Goal: Task Accomplishment & Management: Complete application form

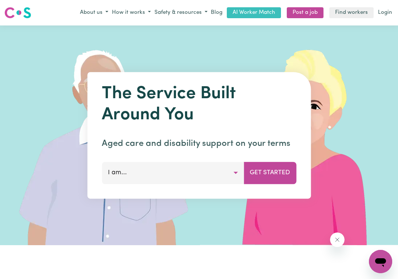
click at [233, 184] on button "I am..." at bounding box center [173, 173] width 142 height 22
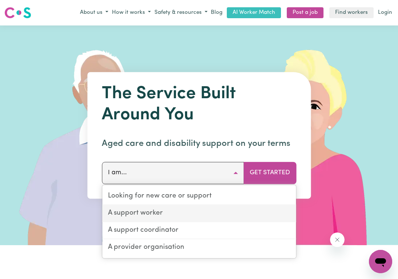
click at [203, 219] on link "A support worker" at bounding box center [199, 213] width 194 height 17
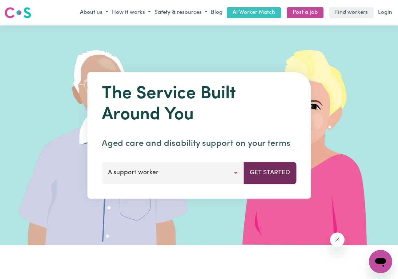
click at [268, 184] on button "Get Started" at bounding box center [270, 173] width 53 height 22
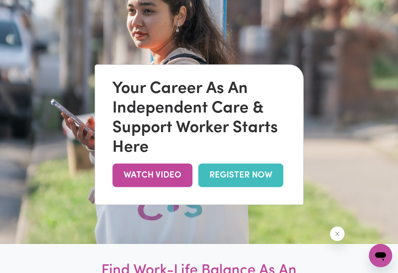
scroll to position [55, 0]
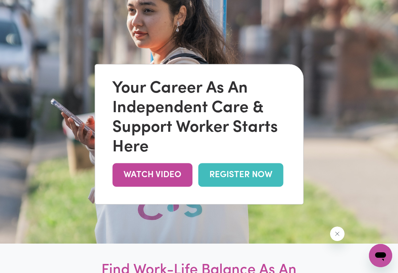
click at [249, 187] on link "REGISTER NOW" at bounding box center [240, 176] width 85 height 24
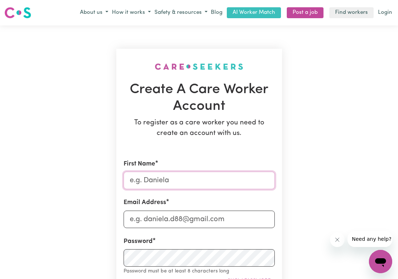
click at [170, 189] on input "First Name" at bounding box center [199, 180] width 151 height 17
type input "Ifedayo"
type input "[EMAIL_ADDRESS][DOMAIN_NAME]"
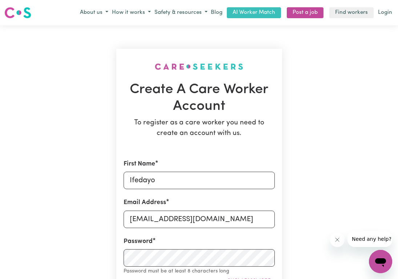
type input "0422374499"
type input "[STREET_ADDRESS][PERSON_NAME]"
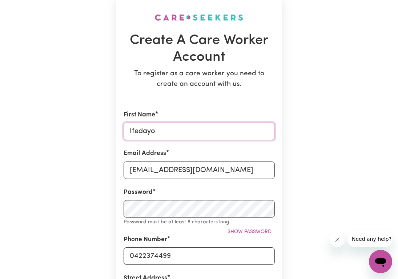
scroll to position [142, 0]
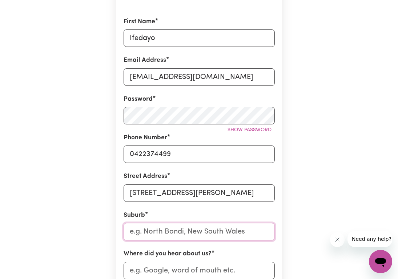
click at [179, 240] on input "text" at bounding box center [199, 231] width 151 height 17
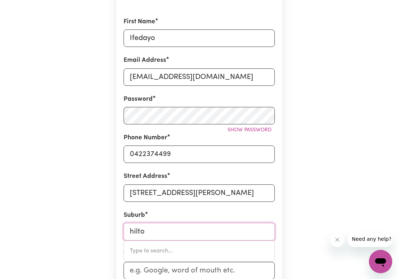
type input "hilton"
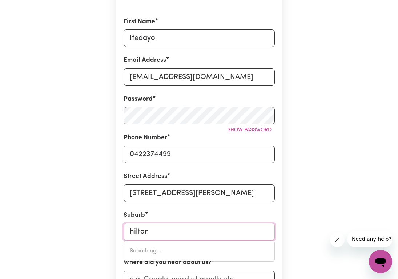
type input "hilton, [GEOGRAPHIC_DATA], 5033"
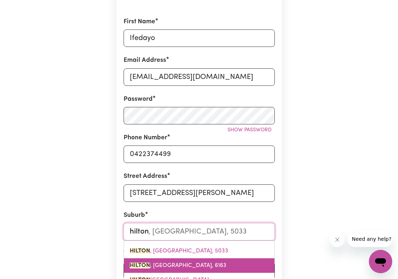
click at [191, 269] on link "HILTON , [GEOGRAPHIC_DATA], 6163" at bounding box center [199, 265] width 150 height 15
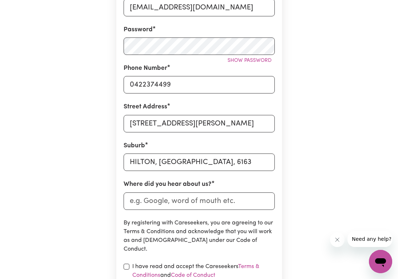
scroll to position [215, 0]
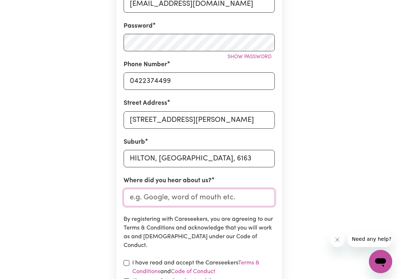
click at [171, 206] on input "Where did you hear about us?" at bounding box center [199, 197] width 151 height 17
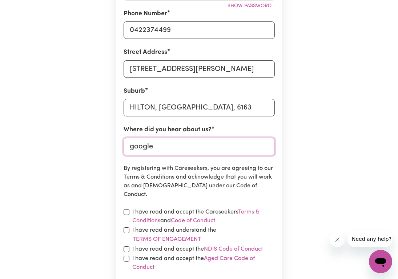
scroll to position [268, 0]
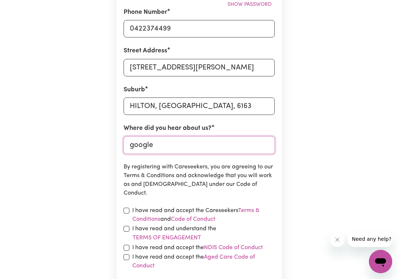
type input "google"
click at [125, 213] on input "checkbox" at bounding box center [127, 211] width 6 height 6
checkbox input "true"
click at [124, 232] on input "checkbox" at bounding box center [127, 229] width 6 height 6
checkbox input "true"
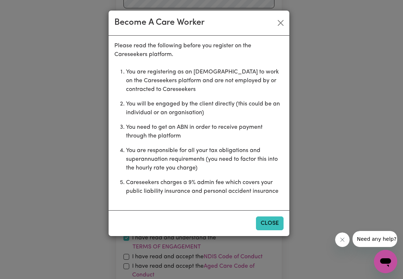
click at [272, 221] on button "Close" at bounding box center [270, 223] width 28 height 14
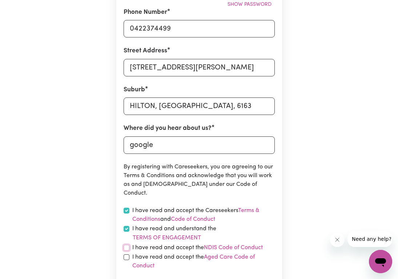
click at [126, 250] on input "checkbox" at bounding box center [127, 248] width 6 height 6
checkbox input "true"
click at [124, 263] on div "I have read and accept the Aged Care Code of Conduct" at bounding box center [199, 261] width 151 height 17
click at [124, 260] on input "checkbox" at bounding box center [127, 257] width 6 height 6
checkbox input "true"
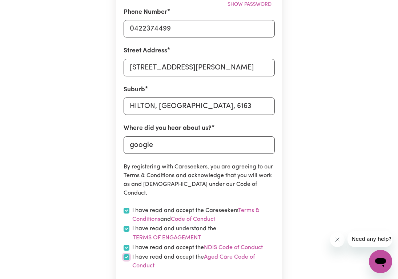
scroll to position [410, 0]
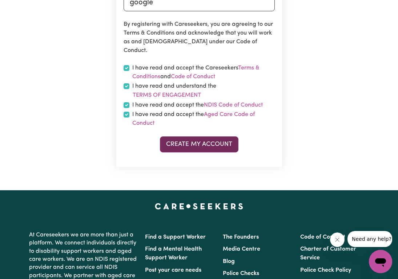
click at [171, 152] on button "Create My Account" at bounding box center [199, 144] width 79 height 16
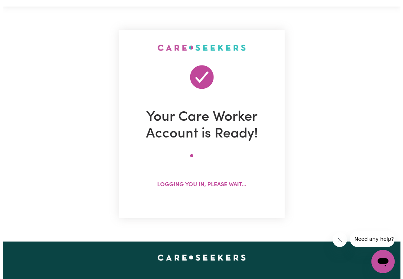
scroll to position [0, 0]
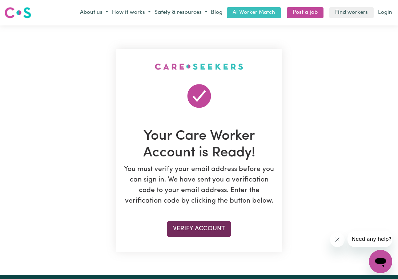
click at [197, 233] on button "Verify Account" at bounding box center [199, 229] width 64 height 16
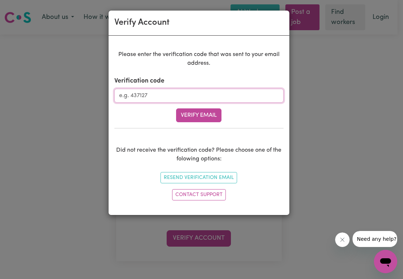
click at [277, 100] on input "Verification code" at bounding box center [198, 96] width 169 height 14
type input "941332"
click at [208, 116] on button "Verify Email" at bounding box center [198, 115] width 45 height 14
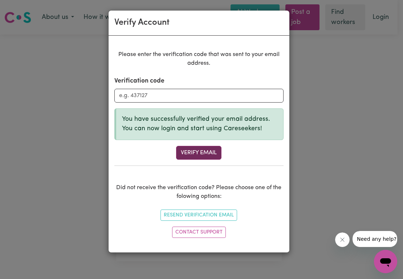
click at [201, 152] on button "Verify Email" at bounding box center [198, 153] width 45 height 14
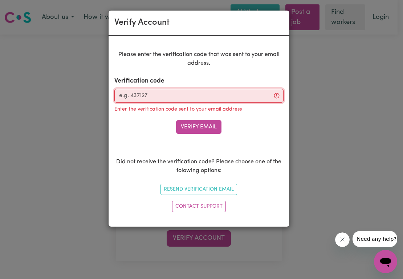
click at [177, 99] on input "Verification code" at bounding box center [198, 96] width 169 height 14
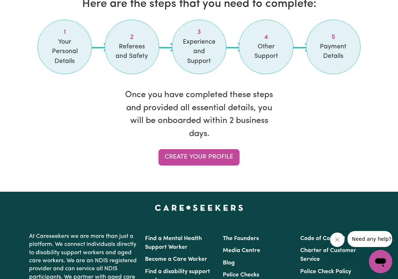
scroll to position [694, 0]
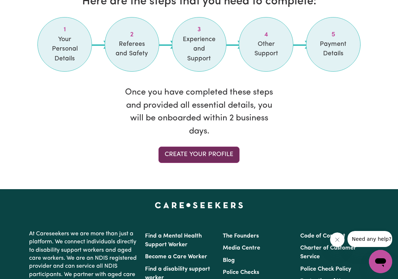
click at [182, 157] on link "Create your profile" at bounding box center [198, 154] width 81 height 16
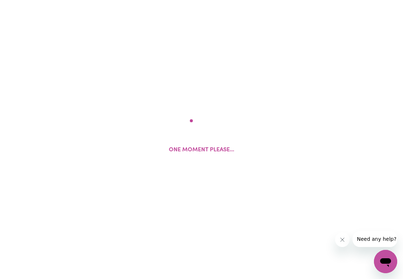
select select "Studying a healthcare related degree or qualification"
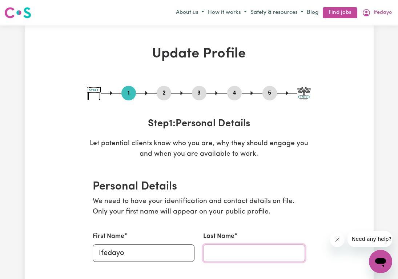
click at [227, 252] on input "Last Name" at bounding box center [254, 252] width 102 height 17
type input "Sanusi"
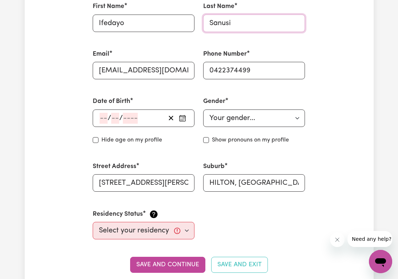
scroll to position [189, 0]
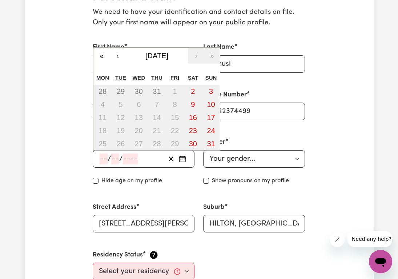
click at [102, 157] on input "number" at bounding box center [104, 158] width 8 height 11
type input "30"
type input "04"
type input "199"
type input "[DATE]"
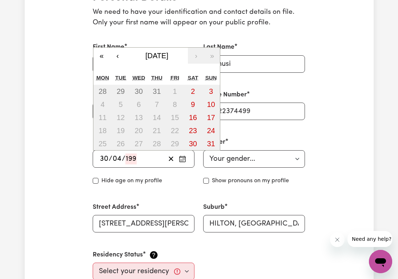
type input "4"
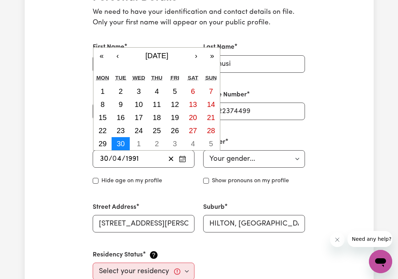
type input "1991"
click at [121, 144] on abbr "30" at bounding box center [121, 144] width 8 height 8
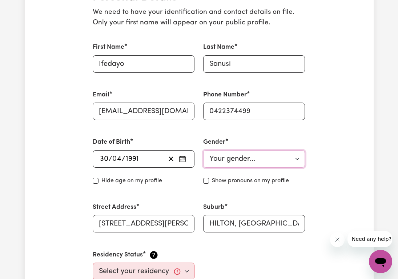
click at [238, 154] on select "Your gender... [DEMOGRAPHIC_DATA] [DEMOGRAPHIC_DATA] [DEMOGRAPHIC_DATA] Other P…" at bounding box center [254, 158] width 102 height 17
select select "[DEMOGRAPHIC_DATA]"
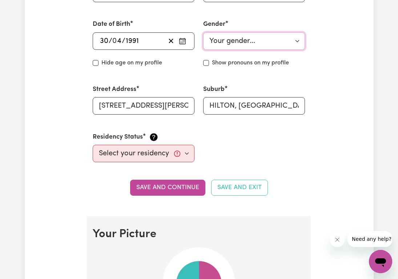
scroll to position [321, 0]
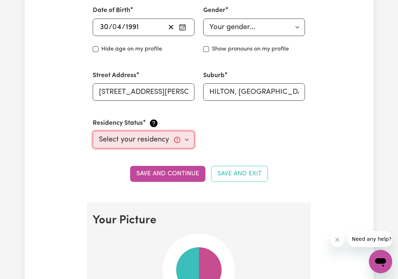
click at [161, 142] on select "Select your residency status... [DEMOGRAPHIC_DATA] citizen Australian PR [DEMOG…" at bounding box center [144, 139] width 102 height 17
select select "[DEMOGRAPHIC_DATA] Citizen"
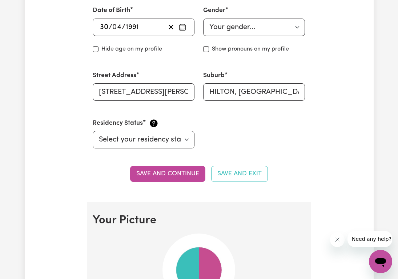
click at [181, 176] on button "Save and continue" at bounding box center [167, 174] width 75 height 16
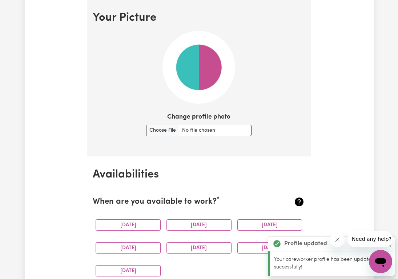
scroll to position [509, 0]
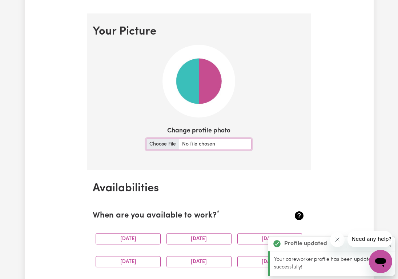
click at [155, 143] on input "Change profile photo" at bounding box center [198, 143] width 105 height 11
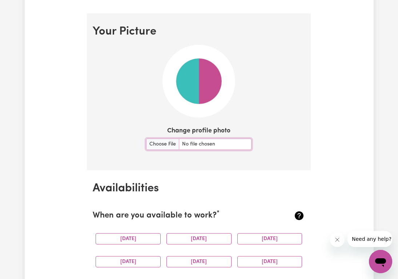
type input "C:\fakepath\IMG_5182.jpeg"
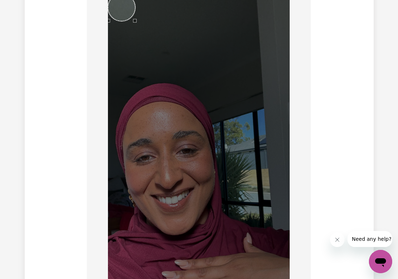
scroll to position [557, 0]
click at [176, 173] on div "Use the arrow keys to move the crop selection area" at bounding box center [167, 175] width 27 height 27
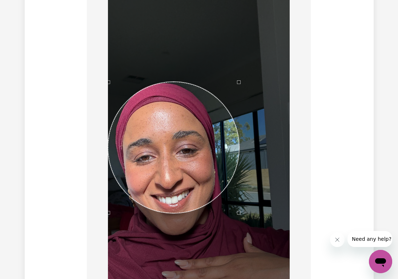
click at [186, 143] on div "Use the arrow keys to move the crop selection area" at bounding box center [173, 147] width 131 height 131
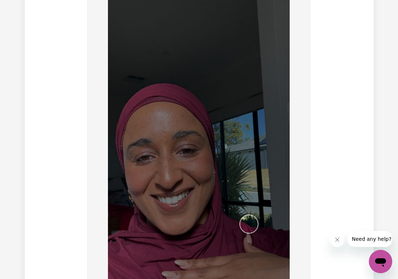
click at [254, 240] on img at bounding box center [199, 155] width 182 height 323
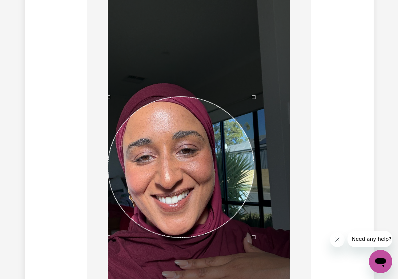
click at [150, 156] on div "Use the arrow keys to move the crop selection area" at bounding box center [181, 167] width 146 height 141
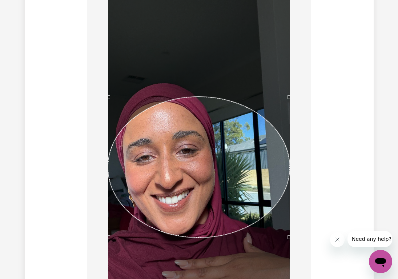
click at [309, 43] on section "Your Picture Change profile photo Upload" at bounding box center [199, 178] width 224 height 427
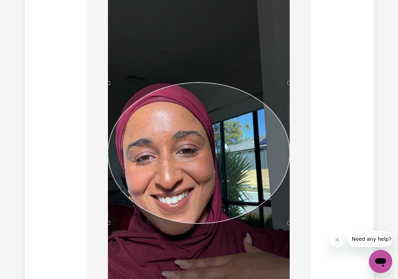
click at [151, 125] on div "Use the arrow keys to move the crop selection area" at bounding box center [199, 153] width 182 height 141
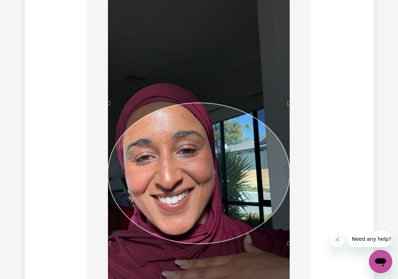
click at [197, 208] on div "Use the arrow keys to move the crop selection area" at bounding box center [199, 173] width 182 height 141
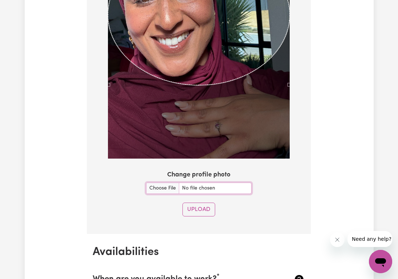
scroll to position [760, 0]
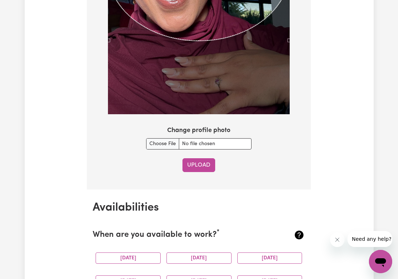
click at [202, 169] on button "Upload" at bounding box center [198, 165] width 33 height 14
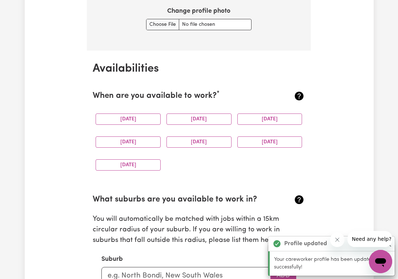
scroll to position [680, 0]
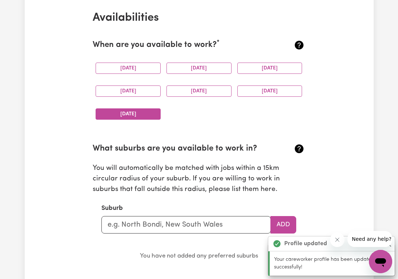
click at [144, 116] on button "[DATE]" at bounding box center [128, 113] width 65 height 11
drag, startPoint x: 135, startPoint y: 93, endPoint x: 175, endPoint y: 84, distance: 40.7
click at [135, 93] on button "[DATE]" at bounding box center [128, 90] width 65 height 11
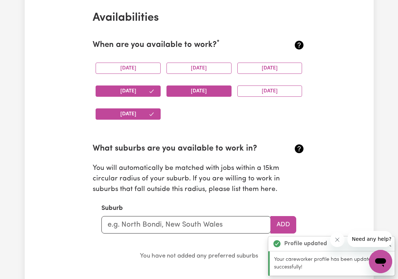
click at [183, 88] on button "[DATE]" at bounding box center [198, 90] width 65 height 11
drag, startPoint x: 258, startPoint y: 87, endPoint x: 258, endPoint y: 81, distance: 5.8
click at [259, 88] on button "[DATE]" at bounding box center [269, 90] width 65 height 11
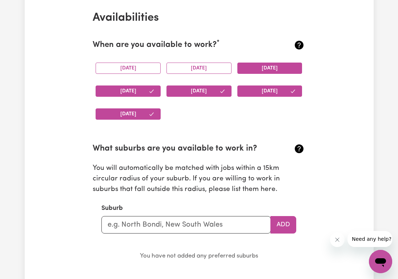
click at [255, 69] on button "[DATE]" at bounding box center [269, 68] width 65 height 11
click at [206, 71] on button "[DATE]" at bounding box center [198, 68] width 65 height 11
click at [210, 224] on input "text" at bounding box center [185, 224] width 169 height 17
type input "Hilton"
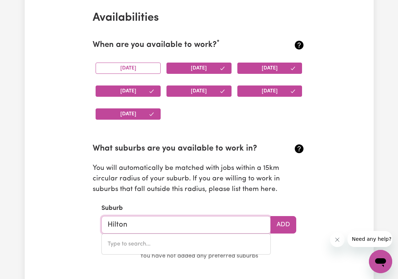
type input "[GEOGRAPHIC_DATA], 5033"
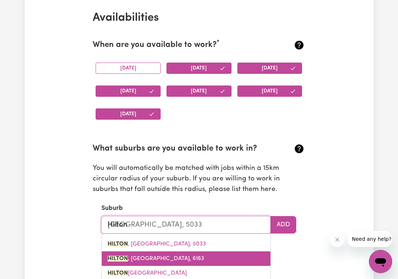
click at [222, 257] on link "HILTON , [GEOGRAPHIC_DATA], 6163" at bounding box center [186, 258] width 169 height 15
type input "HILTON, [GEOGRAPHIC_DATA], 6163"
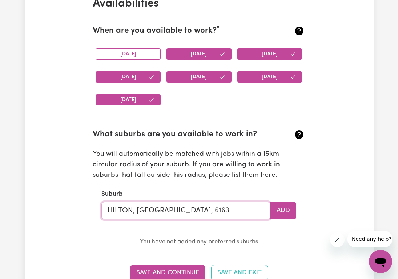
scroll to position [733, 0]
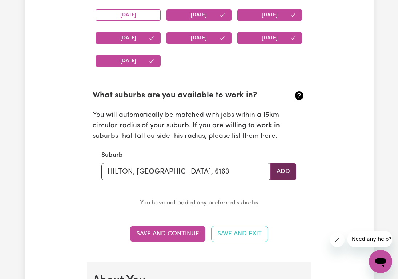
click at [288, 177] on button "Add" at bounding box center [283, 171] width 26 height 17
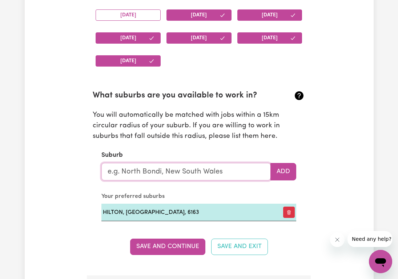
click at [220, 171] on input "text" at bounding box center [185, 171] width 169 height 17
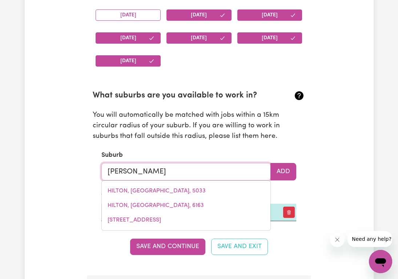
type input "hammo"
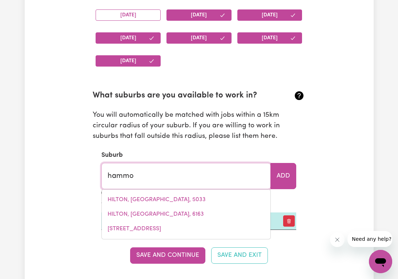
type input "[PERSON_NAME], [GEOGRAPHIC_DATA], 5431"
type input "[PERSON_NAME]"
type input "[PERSON_NAME], [GEOGRAPHIC_DATA], 5431"
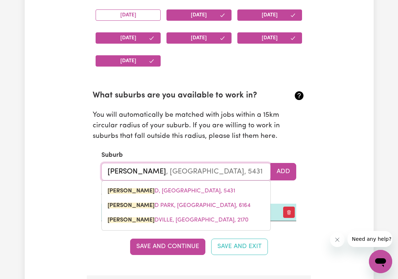
type input "[PERSON_NAME]"
type input "[GEOGRAPHIC_DATA], [GEOGRAPHIC_DATA], 5431"
type input "[PERSON_NAME]"
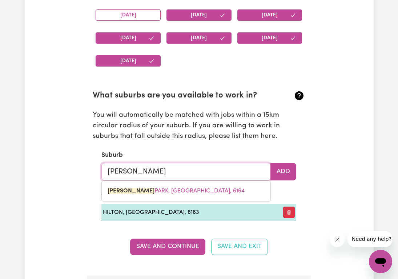
type input "[PERSON_NAME][GEOGRAPHIC_DATA], [GEOGRAPHIC_DATA], 6164"
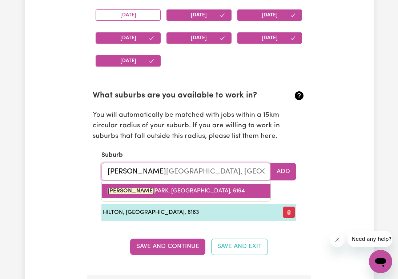
click at [230, 196] on link "[PERSON_NAME][GEOGRAPHIC_DATA], [GEOGRAPHIC_DATA]" at bounding box center [186, 191] width 169 height 15
type input "[PERSON_NAME][GEOGRAPHIC_DATA], [GEOGRAPHIC_DATA]"
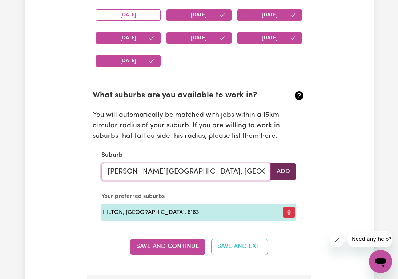
type input "[PERSON_NAME][GEOGRAPHIC_DATA], [GEOGRAPHIC_DATA]"
click at [282, 174] on button "Add" at bounding box center [283, 171] width 26 height 17
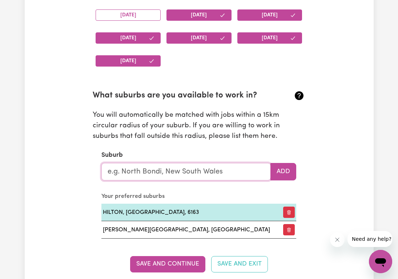
click at [202, 173] on input "text" at bounding box center [185, 171] width 169 height 17
type input "man"
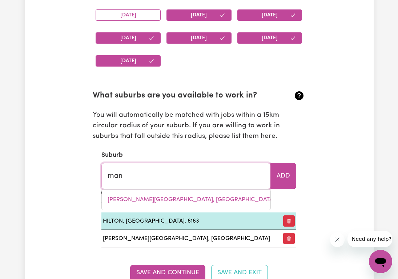
type input "[GEOGRAPHIC_DATA], [GEOGRAPHIC_DATA], 2200"
type input "mand"
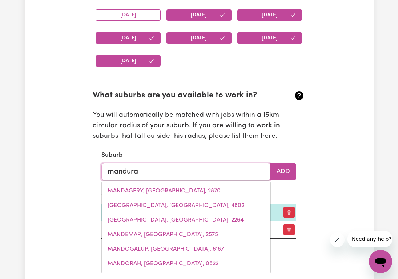
type input "mandurah"
type input "mandurah, [GEOGRAPHIC_DATA], 6210"
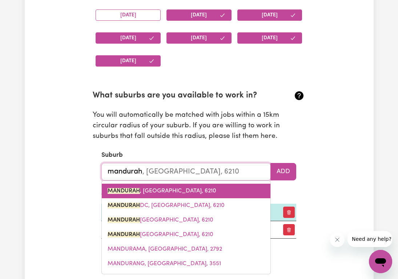
click at [193, 193] on span "MANDURAH , [GEOGRAPHIC_DATA], 6210" at bounding box center [162, 191] width 109 height 6
type input "MANDURAH, [GEOGRAPHIC_DATA], 6210"
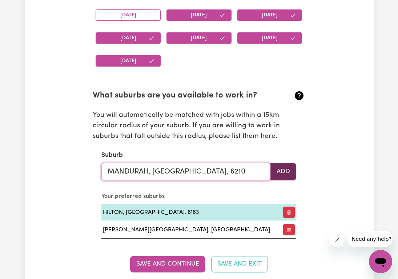
type input "MANDURAH, [GEOGRAPHIC_DATA], 6210"
click at [287, 172] on button "Add" at bounding box center [283, 171] width 26 height 17
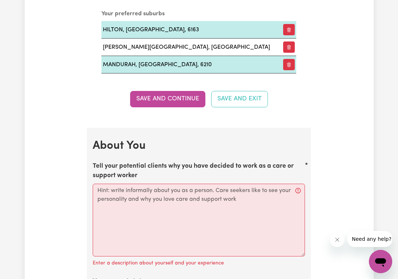
scroll to position [932, 0]
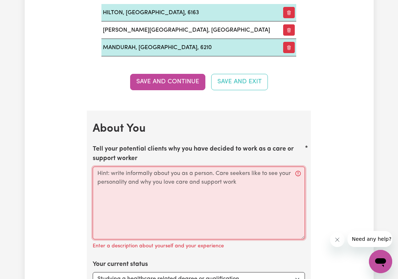
click at [125, 190] on textarea "Tell your potential clients why you have decided to work as a care or support w…" at bounding box center [199, 202] width 212 height 73
paste textarea "I have over 5 years’ experience supporting children, teenagers, and adults in t…"
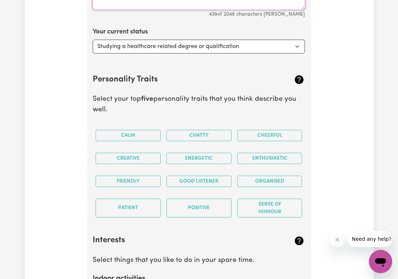
scroll to position [1154, 0]
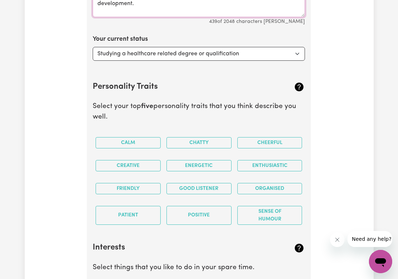
type textarea "I have over 5 years’ experience supporting children, teenagers, and adults in t…"
click at [161, 52] on select "Select... Studying a healthcare related degree or qualification Studying a non-…" at bounding box center [199, 54] width 212 height 14
select select "Studying a non-healthcare related degree or qualification"
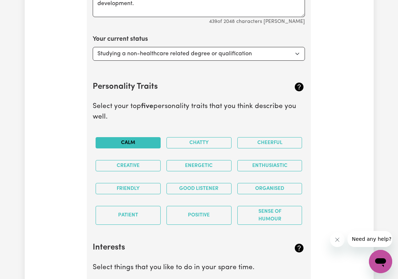
click at [137, 142] on button "Calm" at bounding box center [128, 142] width 65 height 11
click at [177, 147] on button "Chatty" at bounding box center [198, 142] width 65 height 11
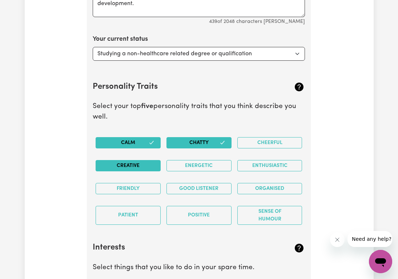
click at [145, 168] on button "Creative" at bounding box center [128, 165] width 65 height 11
click at [250, 149] on div "Cheerful" at bounding box center [269, 142] width 71 height 23
click at [253, 149] on div "Cheerful" at bounding box center [269, 142] width 71 height 23
click at [251, 164] on button "Enthusiastic" at bounding box center [269, 165] width 65 height 11
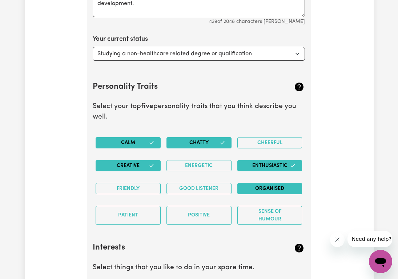
click at [252, 187] on button "Organised" at bounding box center [269, 188] width 65 height 11
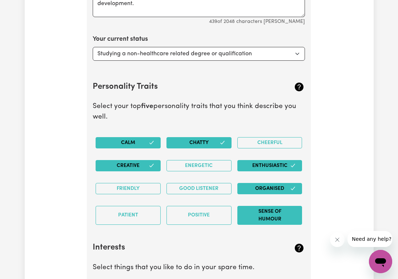
click at [254, 221] on button "Sense of Humour" at bounding box center [269, 215] width 65 height 19
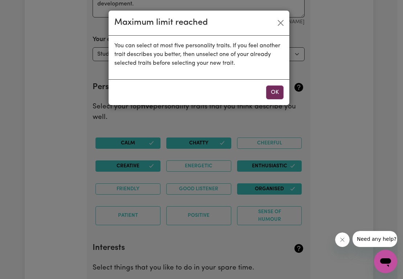
click at [276, 90] on button "OK" at bounding box center [274, 92] width 17 height 14
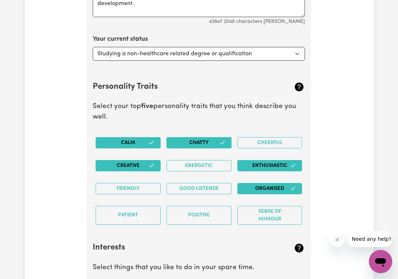
click at [198, 141] on button "Chatty" at bounding box center [198, 142] width 65 height 11
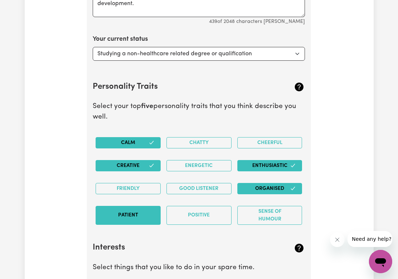
click at [133, 215] on button "Patient" at bounding box center [128, 215] width 65 height 19
click at [134, 169] on button "Creative" at bounding box center [128, 165] width 65 height 11
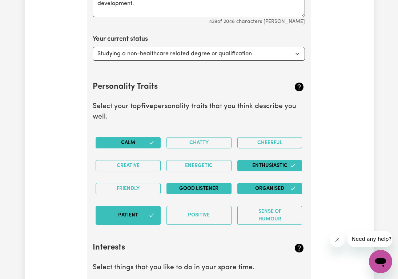
click at [182, 192] on button "Good Listener" at bounding box center [198, 188] width 65 height 11
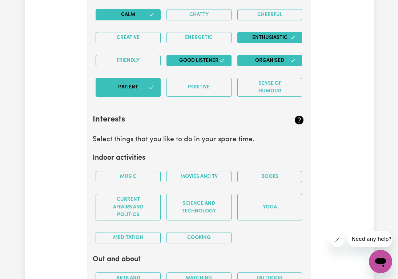
scroll to position [1367, 0]
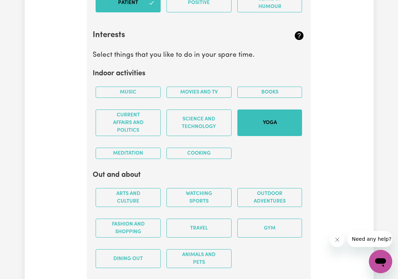
click at [276, 121] on button "Yoga" at bounding box center [269, 122] width 65 height 27
click at [261, 95] on button "Books" at bounding box center [269, 92] width 65 height 11
drag, startPoint x: 144, startPoint y: 154, endPoint x: 134, endPoint y: 140, distance: 17.4
click at [144, 154] on button "Meditation" at bounding box center [128, 153] width 65 height 11
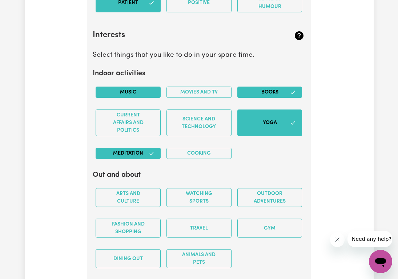
click at [132, 96] on button "Music" at bounding box center [128, 92] width 65 height 11
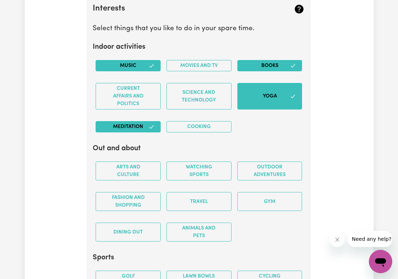
scroll to position [1395, 0]
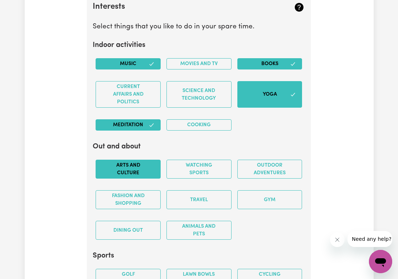
click at [138, 174] on button "Arts and Culture" at bounding box center [128, 169] width 65 height 19
click at [261, 174] on button "Outdoor adventures" at bounding box center [269, 169] width 65 height 19
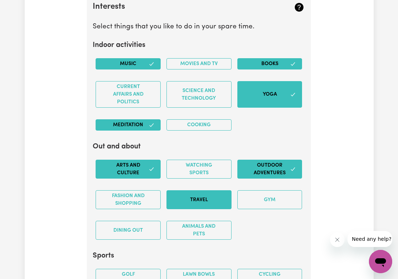
click at [201, 201] on button "Travel" at bounding box center [198, 199] width 65 height 19
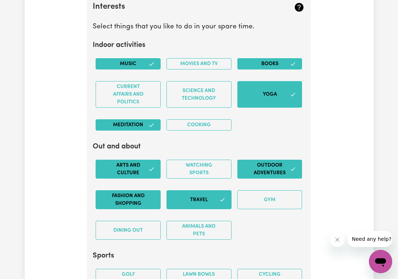
drag, startPoint x: 132, startPoint y: 197, endPoint x: 135, endPoint y: 196, distance: 3.9
click at [132, 197] on button "Fashion and shopping" at bounding box center [128, 199] width 65 height 19
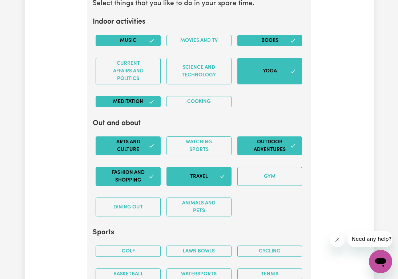
scroll to position [1459, 0]
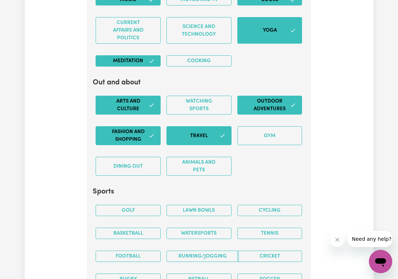
click at [122, 134] on button "Fashion and shopping" at bounding box center [128, 135] width 65 height 19
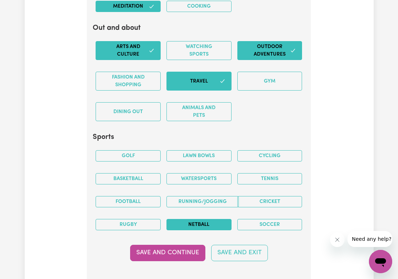
scroll to position [1513, 0]
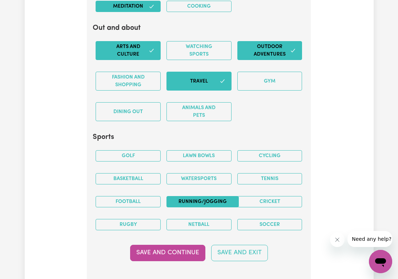
click at [222, 200] on button "Running/Jogging" at bounding box center [202, 201] width 72 height 11
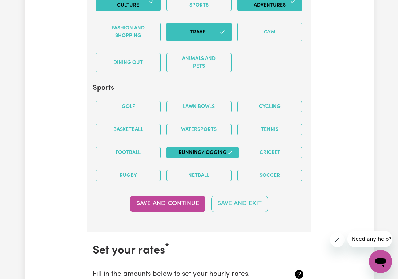
scroll to position [1564, 0]
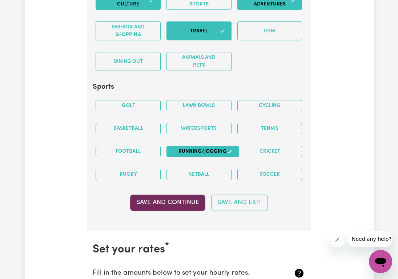
click at [165, 201] on button "Save and Continue" at bounding box center [167, 202] width 75 height 16
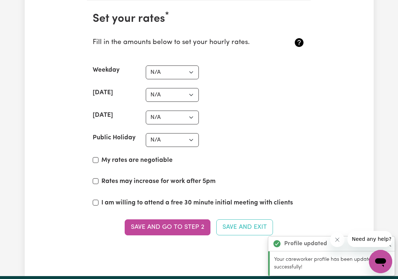
scroll to position [1795, 0]
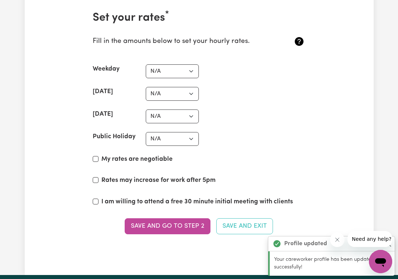
click at [154, 80] on section "Set your rates * Fill in the amounts below to set your hourly rates. Weekday N/…" at bounding box center [199, 127] width 224 height 255
click at [162, 70] on select "N/A $37 $38 $39 $40 $41 $42 $43 $44 $45 $46 $47 $48 $49 $50 $51 $52 $53 $54 $55…" at bounding box center [172, 71] width 53 height 14
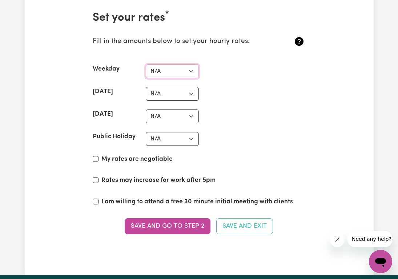
select select "38"
click at [167, 93] on select "N/A $37 $38 $39 $40 $41 $42 $43 $44 $45 $46 $47 $48 $49 $50 $51 $52 $53 $54 $55…" at bounding box center [172, 94] width 53 height 14
select select "40"
click at [178, 114] on select "N/A $37 $38 $39 $40 $41 $42 $43 $44 $45 $46 $47 $48 $49 $50 $51 $52 $53 $54 $55…" at bounding box center [172, 116] width 53 height 14
select select "42"
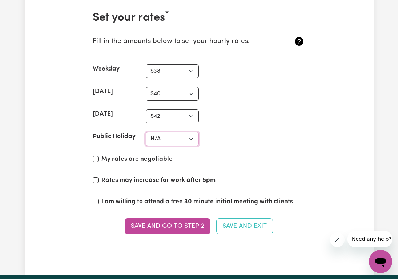
click at [172, 141] on select "N/A $37 $38 $39 $40 $41 $42 $43 $44 $45 $46 $47 $48 $49 $50 $51 $52 $53 $54 $55…" at bounding box center [172, 139] width 53 height 14
click at [173, 138] on select "N/A $37 $38 $39 $40 $41 $42 $43 $44 $45 $46 $47 $48 $49 $50 $51 $52 $53 $54 $55…" at bounding box center [172, 139] width 53 height 14
select select "47"
click at [97, 156] on div "My rates are negotiable" at bounding box center [199, 160] width 212 height 12
click at [95, 158] on input "My rates are negotiable" at bounding box center [96, 159] width 6 height 6
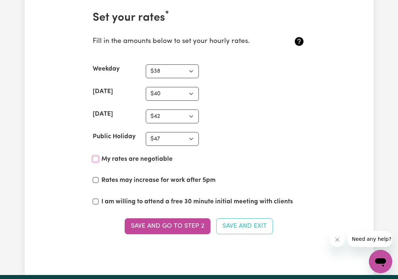
checkbox input "true"
click at [99, 181] on div "Rates may increase for work after 5pm" at bounding box center [199, 182] width 212 height 12
click at [95, 178] on input "Rates may increase for work after 5pm" at bounding box center [96, 180] width 6 height 6
checkbox input "true"
click at [98, 201] on input "I am willing to attend a free 30 minute initial meeting with clients" at bounding box center [96, 201] width 6 height 6
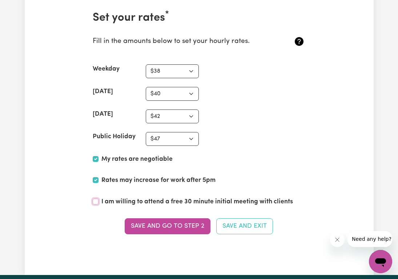
checkbox input "true"
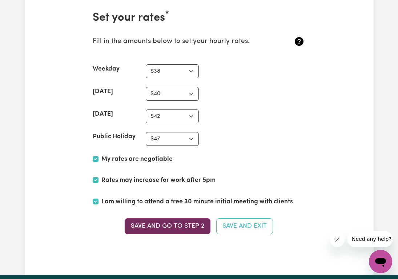
click at [193, 227] on button "Save and go to Step 2" at bounding box center [168, 226] width 86 height 16
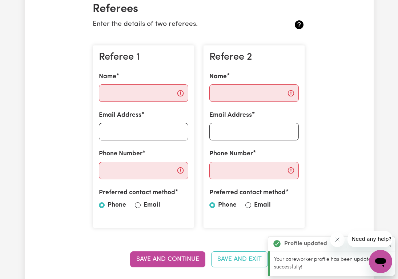
scroll to position [175, 0]
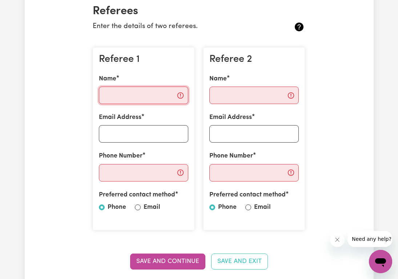
click at [128, 100] on input "Name" at bounding box center [143, 95] width 89 height 17
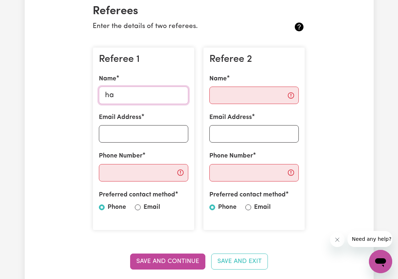
type input "h"
type input "[PERSON_NAME]"
click at [131, 137] on input "Email Address" at bounding box center [143, 133] width 89 height 17
paste input "[PERSON_NAME][EMAIL_ADDRESS][PERSON_NAME][DOMAIN_NAME]"
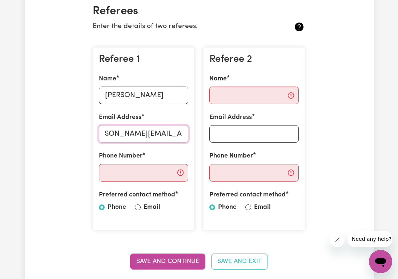
type input "[PERSON_NAME][EMAIL_ADDRESS][PERSON_NAME][DOMAIN_NAME]"
click at [136, 178] on input "Phone Number" at bounding box center [143, 172] width 89 height 17
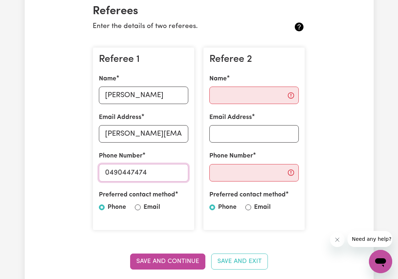
type input "0490447474"
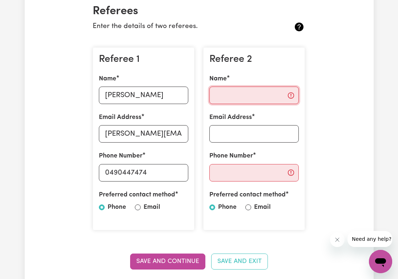
click at [225, 95] on input "Name" at bounding box center [253, 95] width 89 height 17
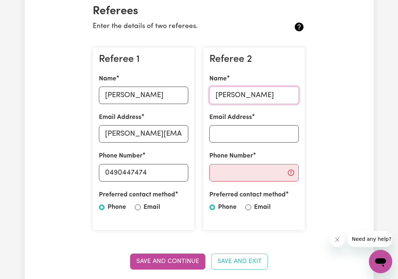
type input "[PERSON_NAME]"
click at [214, 134] on input "Email Address" at bounding box center [253, 133] width 89 height 17
type input "[EMAIL_ADDRESS][DOMAIN_NAME]"
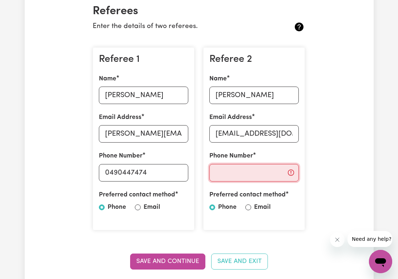
click at [241, 176] on input "Phone Number" at bounding box center [253, 172] width 89 height 17
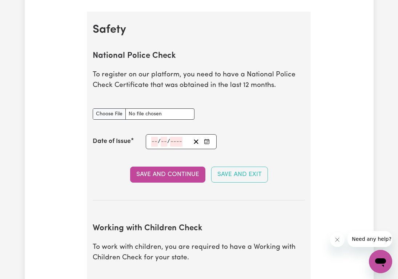
scroll to position [454, 0]
type input "[PHONE_NUMBER]"
click at [100, 113] on input "National Police Check document" at bounding box center [144, 113] width 102 height 11
type input "C:\fakepath\Federal Police Clearnce.pdf"
click at [207, 141] on icon "Enter the Date of Issue of your National Police Check" at bounding box center [207, 141] width 6 height 6
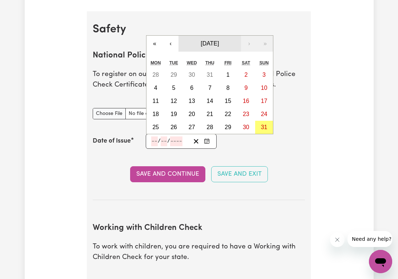
click at [202, 45] on span "[DATE]" at bounding box center [210, 43] width 18 height 6
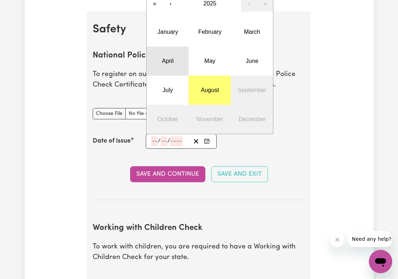
click at [166, 65] on button "April" at bounding box center [167, 61] width 42 height 29
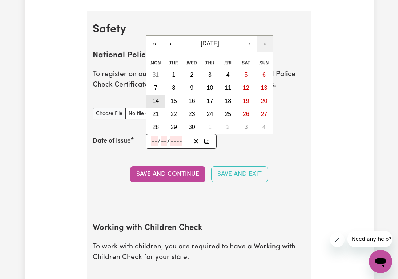
click at [152, 105] on button "14" at bounding box center [155, 100] width 18 height 13
type input "[DATE]"
type input "14"
type input "4"
type input "2025"
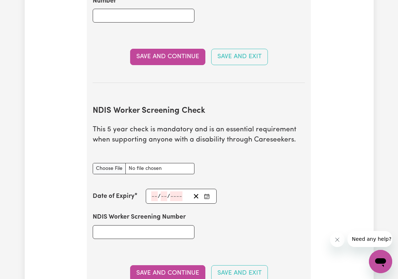
scroll to position [797, 0]
click at [111, 167] on input "NDIS Worker Screening Check document" at bounding box center [144, 167] width 102 height 11
type input "C:\fakepath\NDIS_Clearance.pdf"
click at [209, 194] on icon "Enter the Date of Expiry of your NDIS Worker Screening Check" at bounding box center [207, 196] width 6 height 6
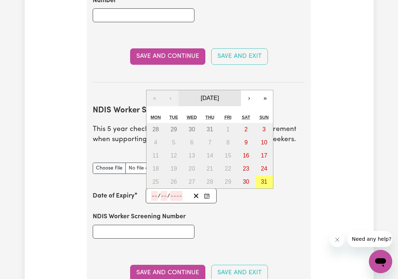
click at [219, 97] on span "[DATE]" at bounding box center [210, 98] width 18 height 6
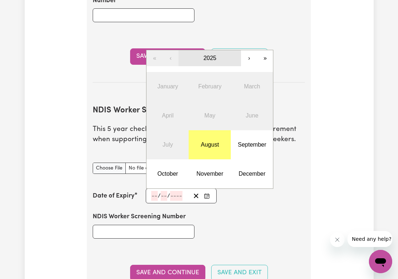
click at [215, 61] on span "2025" at bounding box center [210, 58] width 13 height 6
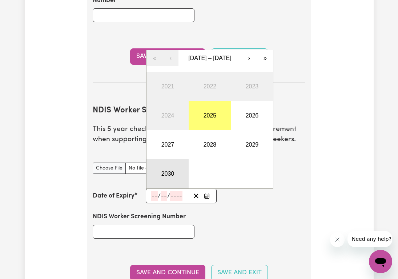
click at [167, 175] on button "2030" at bounding box center [167, 173] width 42 height 29
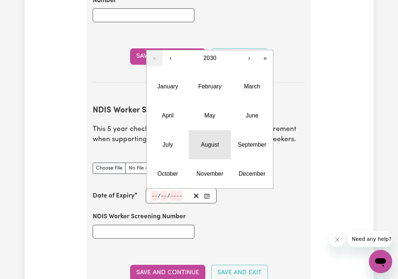
click at [205, 148] on button "August" at bounding box center [210, 144] width 42 height 29
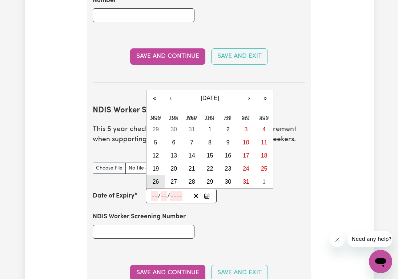
click at [160, 181] on button "26" at bounding box center [155, 181] width 18 height 13
type input "[DATE]"
type input "26"
type input "8"
type input "2030"
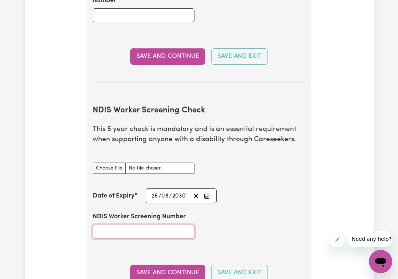
click at [144, 235] on input "NDIS Worker Screening Number" at bounding box center [144, 232] width 102 height 14
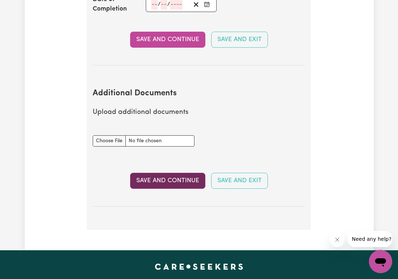
scroll to position [1117, 0]
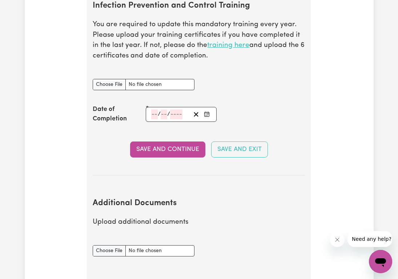
type input "53410978"
click at [226, 47] on link "training here" at bounding box center [228, 45] width 42 height 7
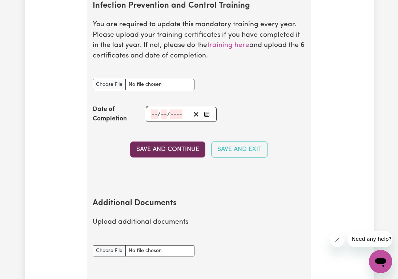
click at [180, 150] on button "Save and Continue" at bounding box center [167, 149] width 75 height 16
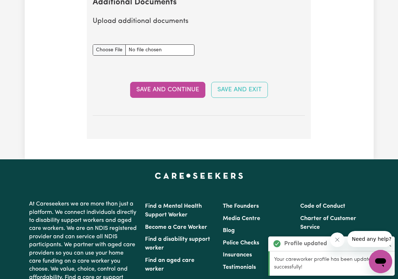
scroll to position [1334, 0]
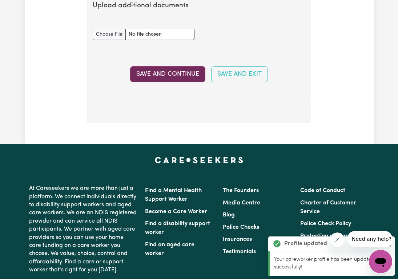
click at [150, 77] on button "Save and Continue" at bounding box center [167, 74] width 75 height 16
select select "Certificate III (Individual Support)"
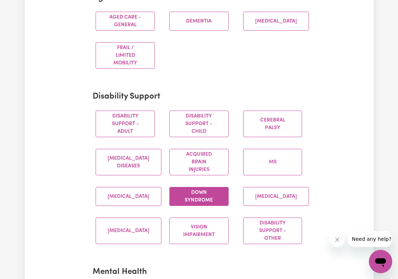
scroll to position [246, 0]
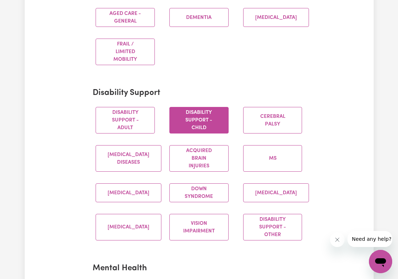
click at [209, 127] on button "Disability support - Child" at bounding box center [198, 120] width 59 height 27
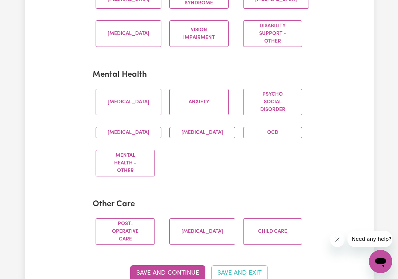
scroll to position [456, 0]
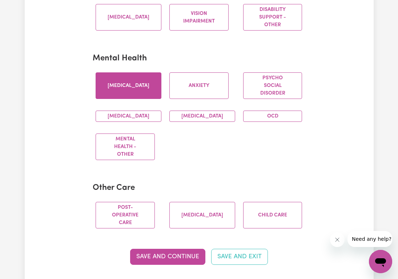
click at [134, 84] on button "[MEDICAL_DATA]" at bounding box center [129, 85] width 66 height 27
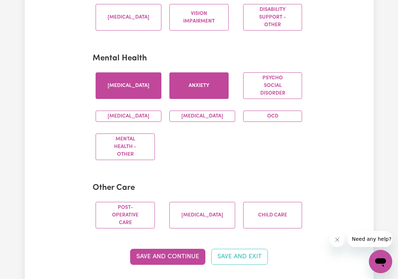
click at [188, 87] on button "Anxiety" at bounding box center [198, 85] width 59 height 27
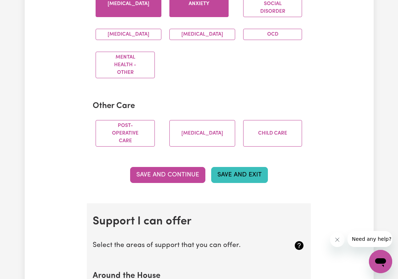
scroll to position [538, 0]
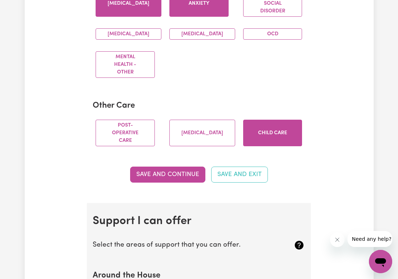
click at [260, 138] on button "Child care" at bounding box center [272, 133] width 59 height 27
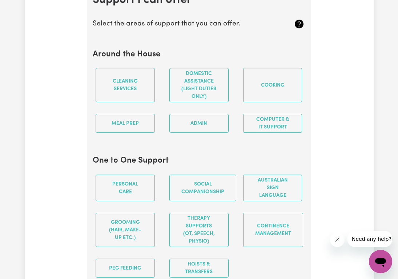
scroll to position [759, 0]
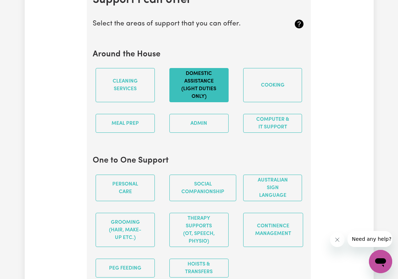
click at [213, 101] on button "Domestic assistance (light duties only)" at bounding box center [198, 85] width 59 height 34
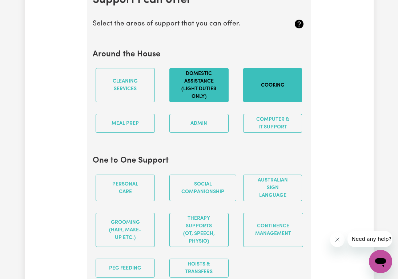
click at [272, 99] on button "Cooking" at bounding box center [272, 85] width 59 height 34
click at [206, 128] on button "Admin" at bounding box center [198, 123] width 59 height 19
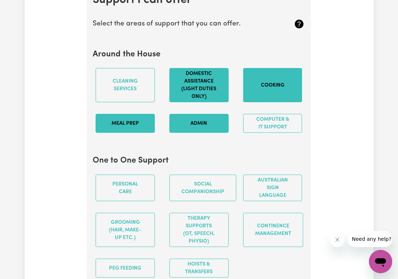
click at [150, 129] on button "Meal prep" at bounding box center [125, 123] width 59 height 19
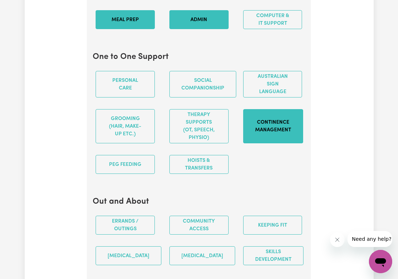
scroll to position [867, 0]
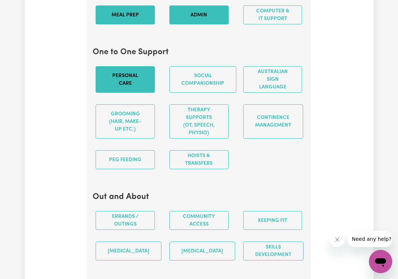
click at [126, 89] on button "Personal care" at bounding box center [125, 79] width 59 height 27
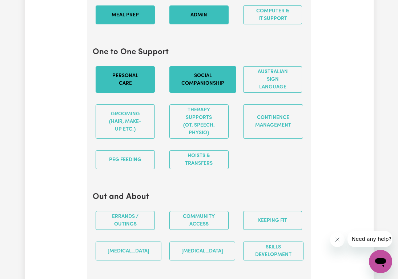
click at [194, 88] on button "Social companionship" at bounding box center [202, 79] width 67 height 27
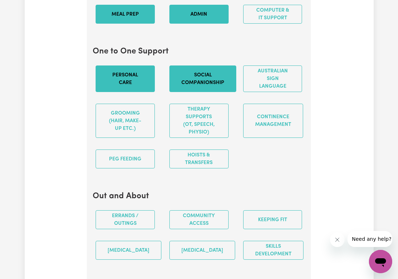
scroll to position [977, 0]
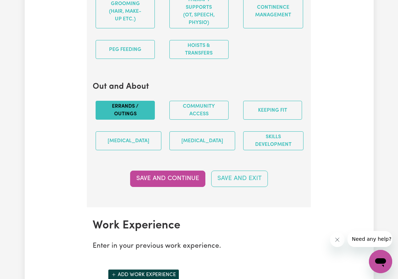
click at [125, 120] on button "Errands / Outings" at bounding box center [125, 110] width 59 height 19
click at [187, 120] on button "Community access" at bounding box center [198, 110] width 59 height 19
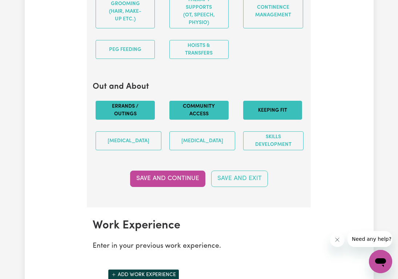
click at [262, 115] on button "Keeping fit" at bounding box center [272, 110] width 59 height 19
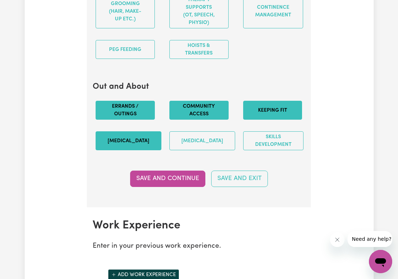
click at [122, 150] on button "[MEDICAL_DATA]" at bounding box center [129, 140] width 66 height 19
drag, startPoint x: 113, startPoint y: 143, endPoint x: 118, endPoint y: 144, distance: 5.1
click at [113, 143] on button "[MEDICAL_DATA]" at bounding box center [129, 140] width 66 height 19
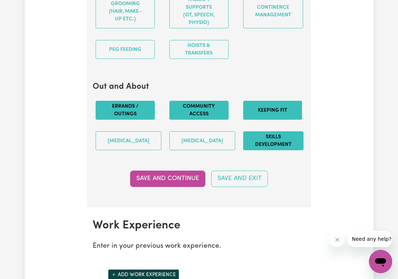
click at [264, 150] on button "Skills Development" at bounding box center [273, 140] width 60 height 19
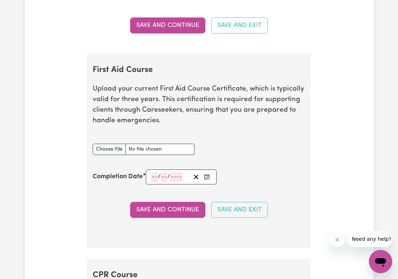
scroll to position [1399, 0]
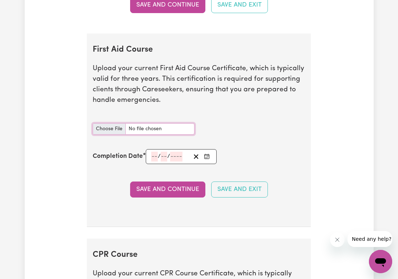
click at [100, 134] on input "First Aid Course document" at bounding box center [144, 128] width 102 height 11
type input "C:\fakepath\CPR:FIRSTAID2025pdf.pdf"
click at [209, 159] on icon "Enter the Completion Date of your First Aid Course" at bounding box center [207, 156] width 6 height 6
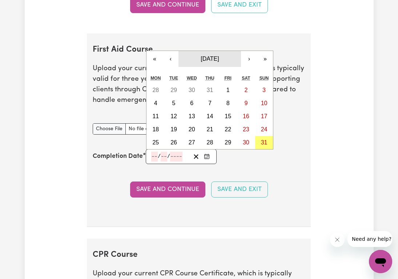
click at [206, 67] on button "[DATE]" at bounding box center [209, 59] width 63 height 16
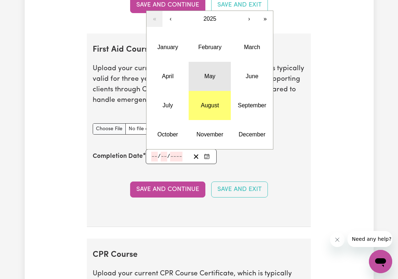
click at [215, 79] on abbr "May" at bounding box center [209, 76] width 11 height 6
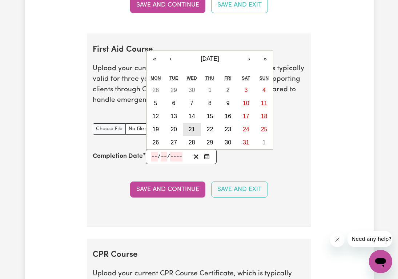
click at [191, 136] on button "21" at bounding box center [192, 129] width 18 height 13
type input "[DATE]"
type input "21"
type input "5"
type input "2025"
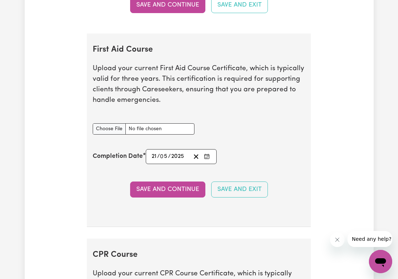
scroll to position [1539, 0]
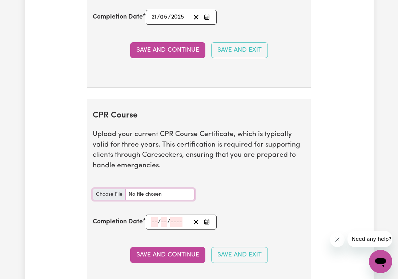
click at [122, 200] on input "CPR Course document" at bounding box center [144, 194] width 102 height 11
type input "C:\fakepath\CPR:FIRSTAID2025pdf.pdf"
click at [168, 225] on span "/" at bounding box center [168, 221] width 3 height 7
click at [211, 227] on button "Enter the Completion Date of your CPR Course" at bounding box center [207, 222] width 10 height 10
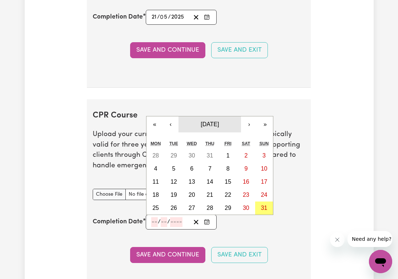
click at [208, 127] on span "[DATE]" at bounding box center [210, 124] width 18 height 6
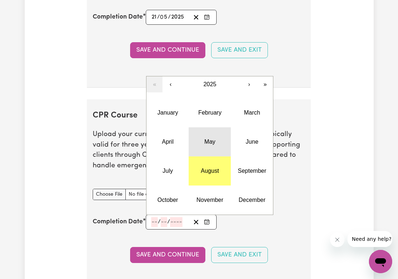
click at [215, 153] on button "May" at bounding box center [210, 141] width 42 height 29
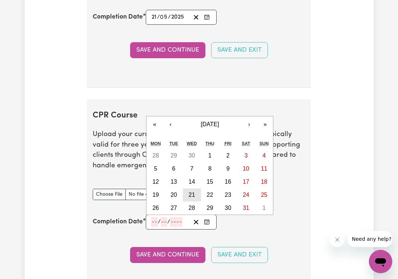
click at [189, 201] on button "21" at bounding box center [192, 194] width 18 height 13
type input "[DATE]"
type input "21"
type input "5"
type input "2025"
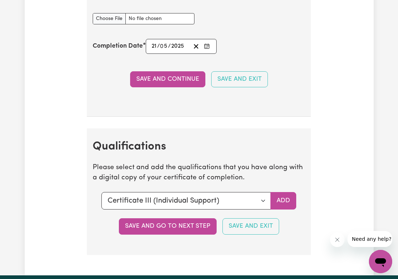
scroll to position [1738, 0]
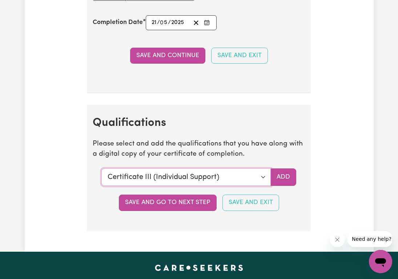
click at [263, 186] on select "Select a qualification to add... Certificate III (Individual Support) Certifica…" at bounding box center [185, 176] width 169 height 17
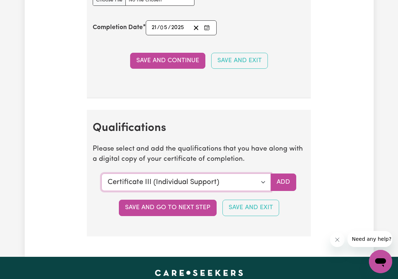
scroll to position [1726, 0]
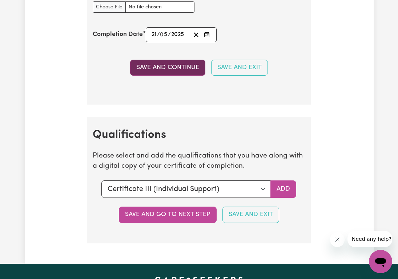
click at [177, 76] on button "Save and Continue" at bounding box center [167, 68] width 75 height 16
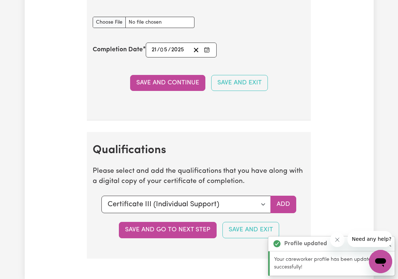
scroll to position [1758, 0]
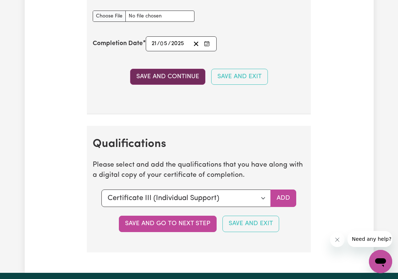
click at [154, 85] on button "Save and Continue" at bounding box center [167, 77] width 75 height 16
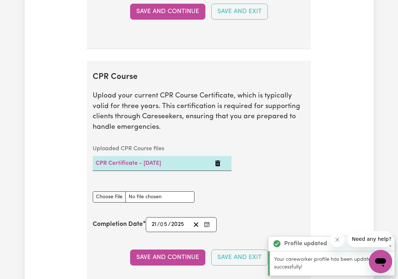
scroll to position [1342, 0]
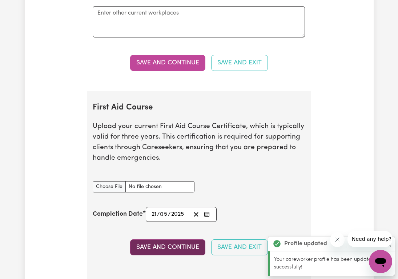
click at [171, 253] on button "Save and Continue" at bounding box center [167, 247] width 75 height 16
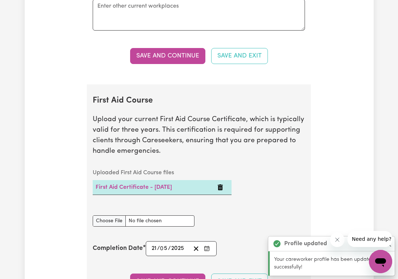
scroll to position [1347, 0]
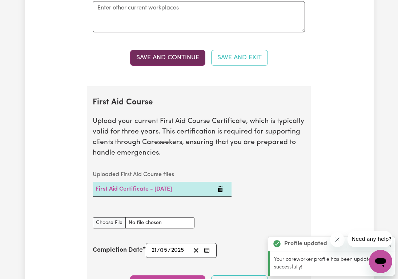
click at [162, 66] on button "Save and Continue" at bounding box center [167, 58] width 75 height 16
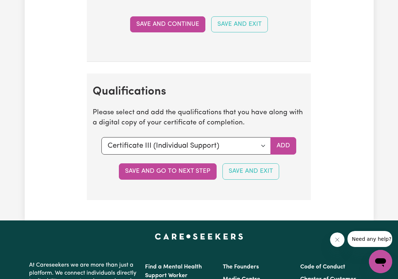
scroll to position [1924, 0]
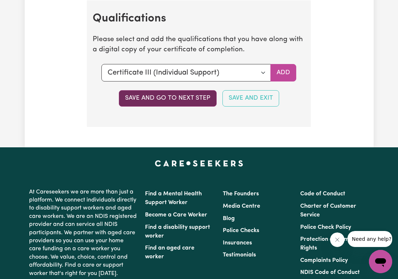
click at [157, 103] on button "Save and go to next step" at bounding box center [168, 98] width 98 height 16
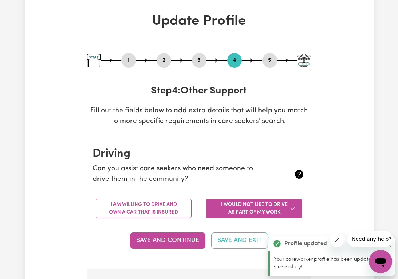
scroll to position [112, 0]
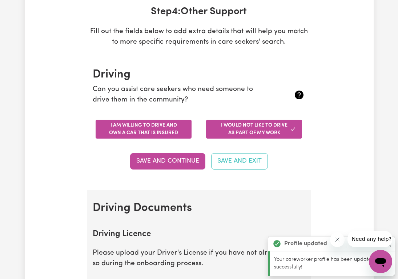
click at [141, 134] on button "I am willing to drive and own a car that is insured" at bounding box center [144, 129] width 96 height 19
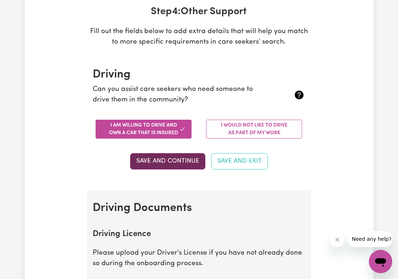
click at [162, 159] on button "Save and Continue" at bounding box center [167, 161] width 75 height 16
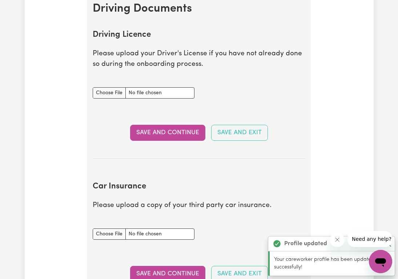
scroll to position [330, 0]
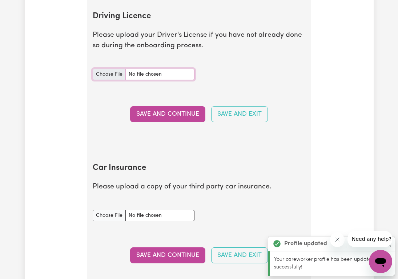
click at [115, 72] on input "Driving Licence document" at bounding box center [144, 74] width 102 height 11
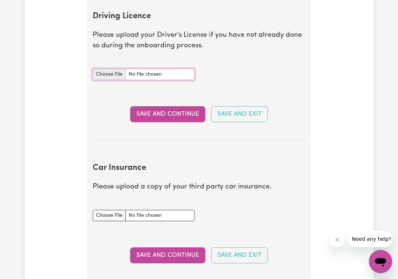
type input "C:\fakepath\WA Drivers License Front.pdf"
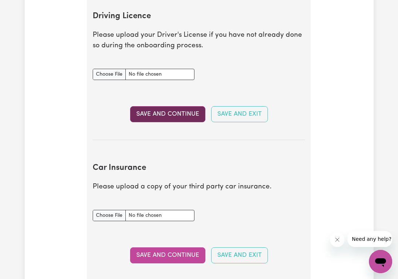
click at [153, 117] on button "Save and Continue" at bounding box center [167, 114] width 75 height 16
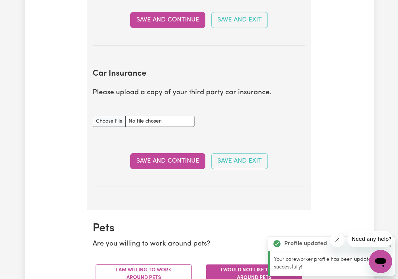
scroll to position [481, 0]
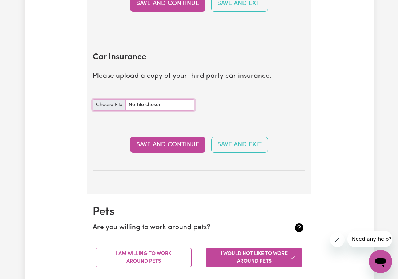
click at [102, 104] on input "Car Insurance document" at bounding box center [144, 104] width 102 height 11
type input "C:\fakepath\CertificateOfCurrency_MGP351822242.pdf"
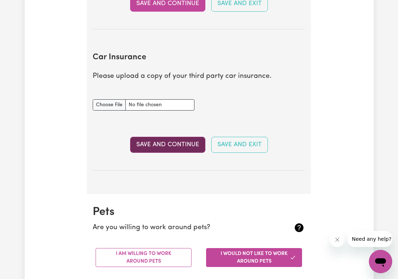
click at [156, 145] on button "Save and Continue" at bounding box center [167, 145] width 75 height 16
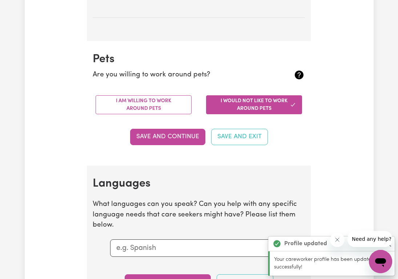
scroll to position [675, 0]
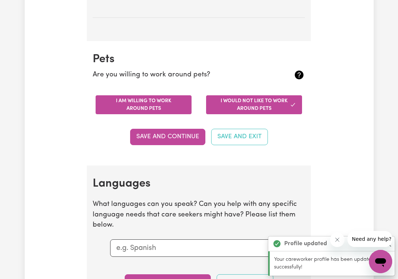
click at [137, 104] on button "I am willing to work around pets" at bounding box center [144, 104] width 96 height 19
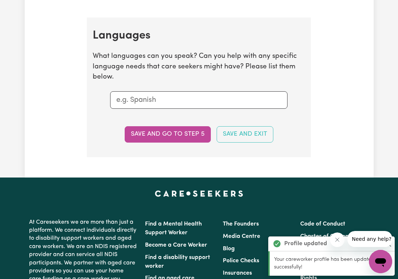
scroll to position [764, 0]
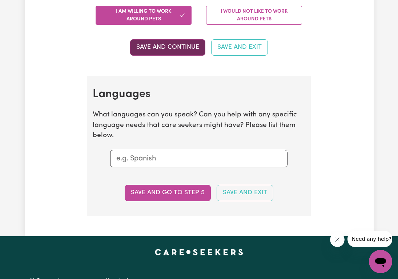
click at [151, 45] on button "Save and Continue" at bounding box center [167, 47] width 75 height 16
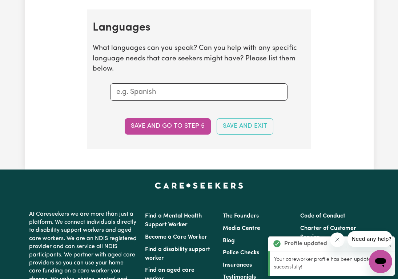
scroll to position [841, 0]
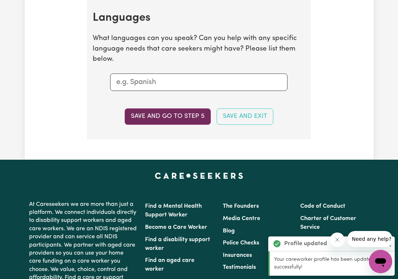
click at [171, 114] on button "Save and go to step 5" at bounding box center [168, 116] width 86 height 16
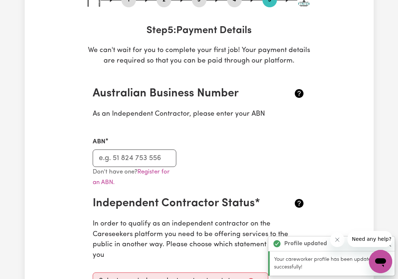
scroll to position [100, 0]
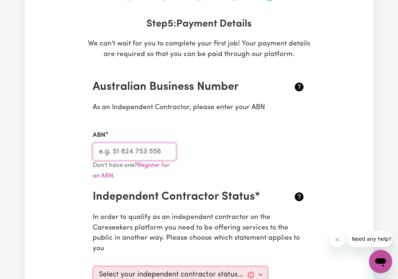
click at [128, 154] on input "ABN" at bounding box center [134, 151] width 83 height 17
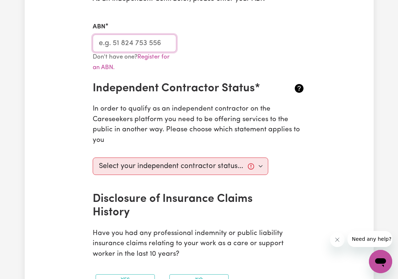
scroll to position [209, 0]
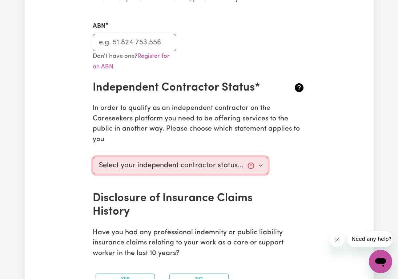
click at [186, 161] on select "Select your independent contractor status... I am providing services through an…" at bounding box center [181, 165] width 176 height 17
click at [196, 167] on select "Select your independent contractor status... I am providing services through an…" at bounding box center [181, 165] width 176 height 17
select select "I am providing services privately on my own"
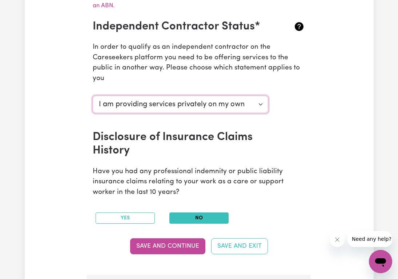
scroll to position [294, 0]
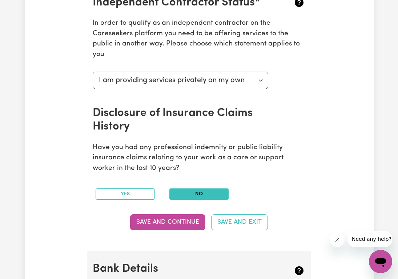
click at [214, 194] on button "No" at bounding box center [198, 193] width 59 height 11
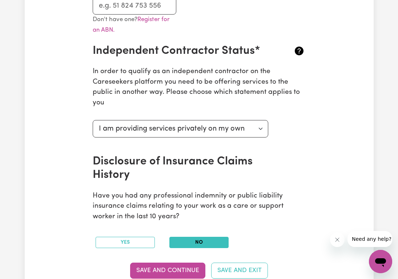
scroll to position [235, 0]
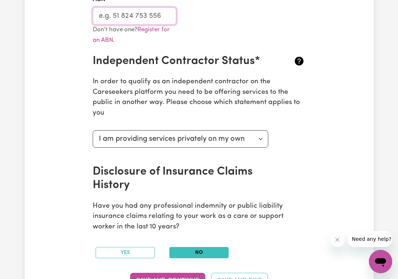
click at [127, 16] on input "ABN" at bounding box center [134, 15] width 83 height 17
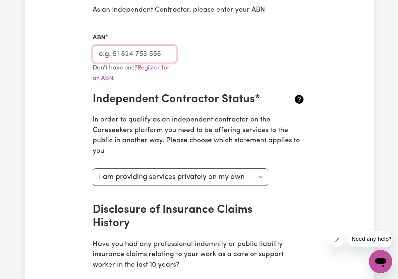
scroll to position [169, 0]
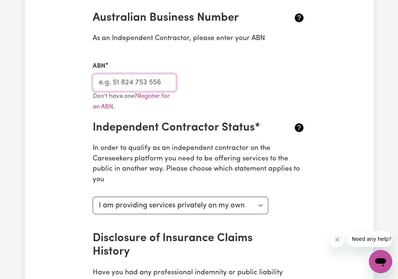
click at [117, 87] on input "ABN" at bounding box center [134, 82] width 83 height 17
paste input "45538269408"
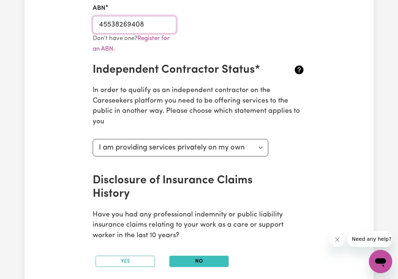
scroll to position [341, 0]
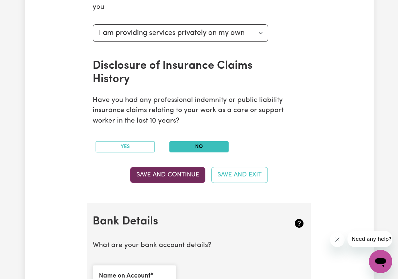
type input "45538269408"
click at [182, 178] on button "Save and Continue" at bounding box center [167, 175] width 75 height 16
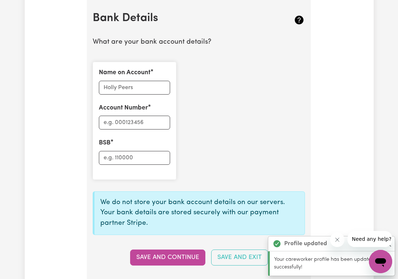
scroll to position [544, 0]
click at [128, 88] on input "Name on Account" at bounding box center [134, 87] width 71 height 14
type input "Ifedayo [PERSON_NAME]"
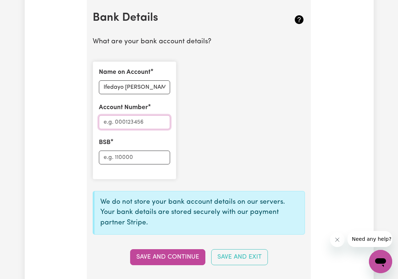
click at [132, 124] on input "Account Number" at bounding box center [134, 122] width 71 height 14
type input "067000"
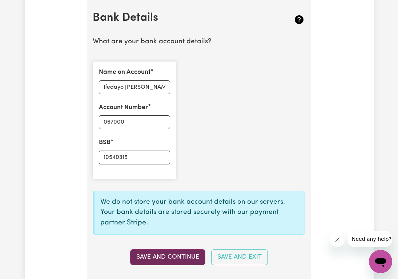
click at [190, 258] on button "Save and Continue" at bounding box center [167, 257] width 75 height 16
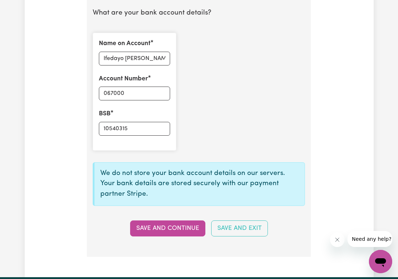
scroll to position [580, 0]
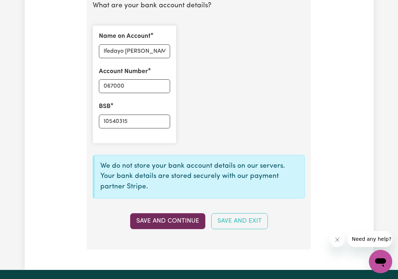
click at [188, 220] on button "Save and Continue" at bounding box center [167, 221] width 75 height 16
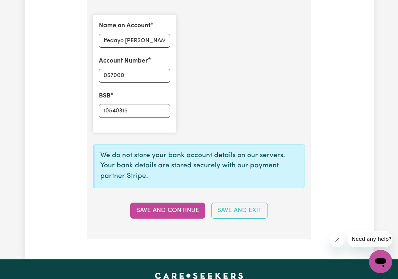
scroll to position [587, 0]
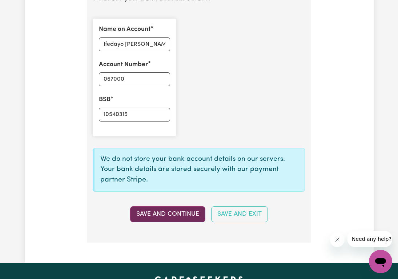
click at [161, 212] on button "Save and Continue" at bounding box center [167, 214] width 75 height 16
click at [230, 167] on p "We do not store your bank account details on our servers. Your bank details are…" at bounding box center [199, 169] width 198 height 31
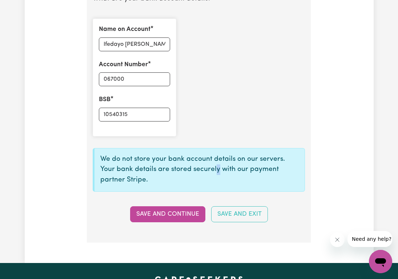
click at [199, 168] on p "We do not store your bank account details on our servers. Your bank details are…" at bounding box center [199, 169] width 198 height 31
click at [143, 113] on input "10540315" at bounding box center [134, 115] width 71 height 14
type input "10540315"
click at [189, 218] on button "Save and Continue" at bounding box center [167, 214] width 75 height 16
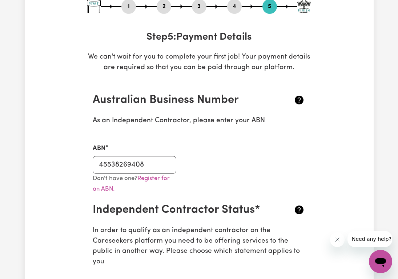
scroll to position [0, 0]
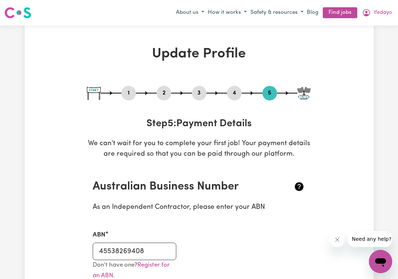
click at [301, 95] on img at bounding box center [303, 93] width 13 height 13
click at [268, 97] on button "5" at bounding box center [269, 92] width 15 height 9
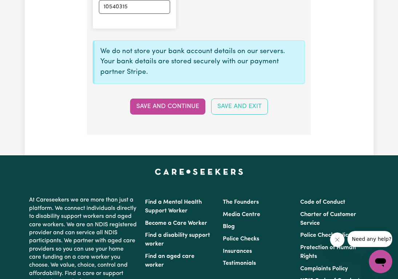
scroll to position [678, 0]
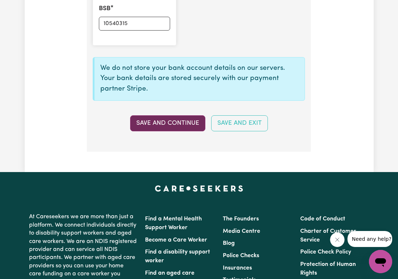
click at [164, 120] on button "Save and Continue" at bounding box center [167, 123] width 75 height 16
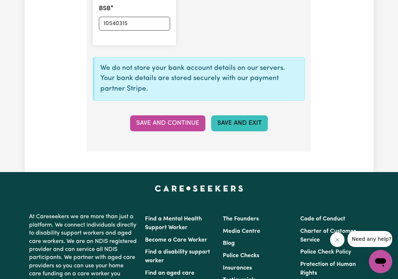
click at [232, 122] on button "Save and Exit" at bounding box center [239, 123] width 57 height 16
click at [230, 123] on button "Save and Exit" at bounding box center [239, 123] width 57 height 16
click at [230, 123] on div "Save and Continue Save and Exit" at bounding box center [198, 123] width 221 height 16
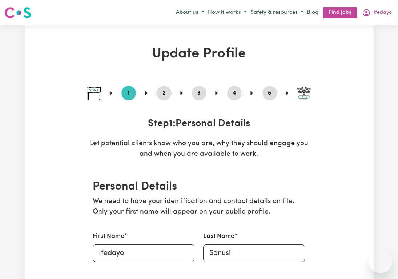
select select "[DEMOGRAPHIC_DATA]"
select select "[DEMOGRAPHIC_DATA] Citizen"
select select "Studying a healthcare related degree or qualification"
select select "38"
select select "40"
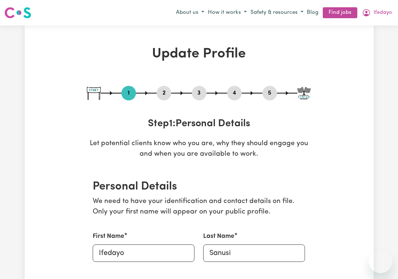
select select "42"
select select "47"
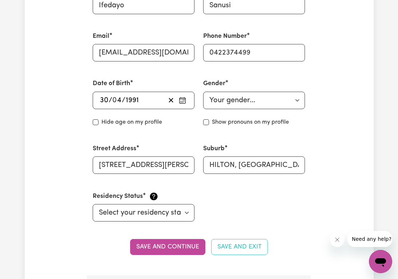
scroll to position [55, 0]
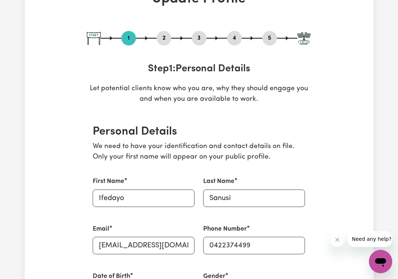
click at [273, 38] on button "5" at bounding box center [269, 37] width 15 height 9
select select "I am providing services privately on my own"
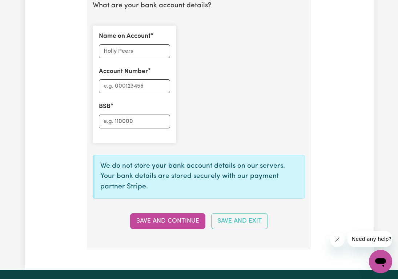
scroll to position [584, 0]
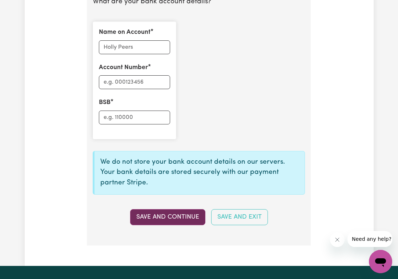
click at [182, 221] on button "Save and Continue" at bounding box center [167, 217] width 75 height 16
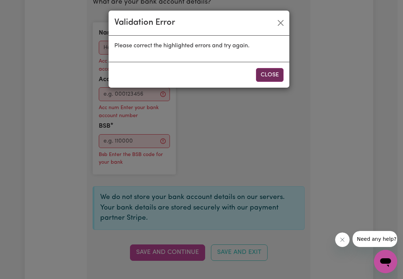
click at [264, 72] on button "Close" at bounding box center [270, 75] width 28 height 14
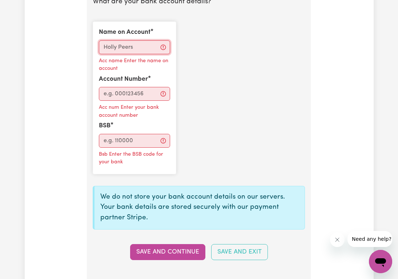
click at [124, 49] on input "Name on Account" at bounding box center [134, 47] width 71 height 14
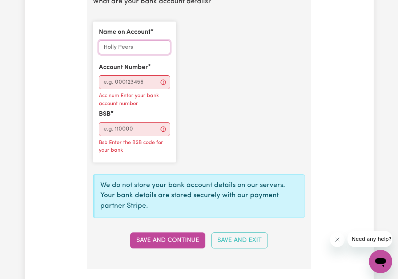
type input "Ifedayo [PERSON_NAME]"
click at [126, 83] on input "Account Number" at bounding box center [134, 82] width 71 height 14
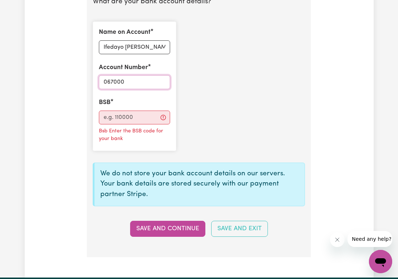
type input "067000"
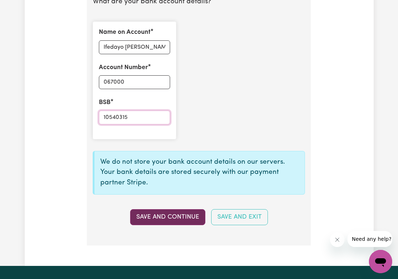
type input "10540315"
click at [157, 218] on button "Save and Continue" at bounding box center [167, 217] width 75 height 16
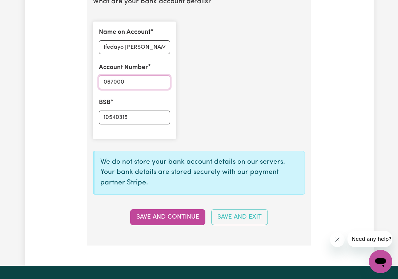
click at [113, 82] on input "067000" at bounding box center [134, 82] width 71 height 14
type input "067-000"
click at [117, 117] on input "10540315" at bounding box center [134, 117] width 71 height 14
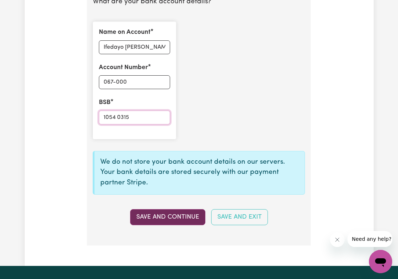
type input "1054 0315"
click at [160, 216] on button "Save and Continue" at bounding box center [167, 217] width 75 height 16
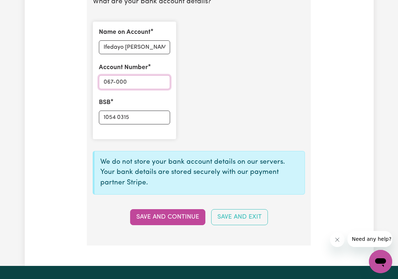
click at [137, 83] on input "067-000" at bounding box center [134, 82] width 71 height 14
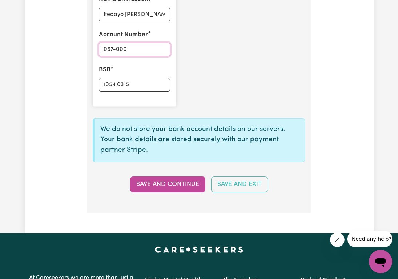
scroll to position [566, 0]
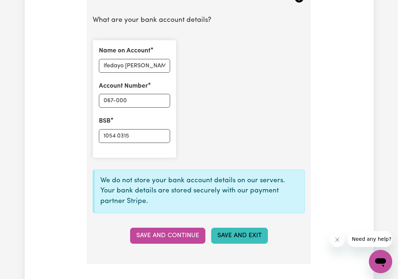
click at [228, 240] on button "Save and Exit" at bounding box center [239, 236] width 57 height 16
click at [227, 238] on button "Save and Exit" at bounding box center [239, 236] width 57 height 16
click at [228, 238] on div "Save and Continue Save and Exit" at bounding box center [198, 236] width 221 height 16
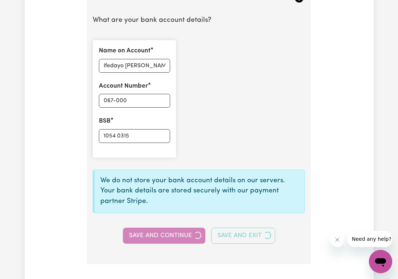
click at [228, 237] on div "Save and Continue Save and Exit" at bounding box center [198, 236] width 221 height 16
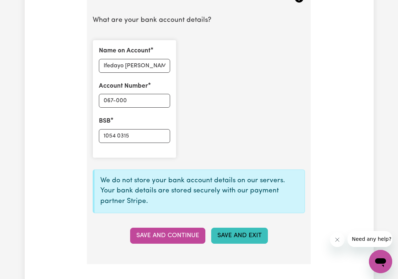
click at [229, 237] on button "Save and Exit" at bounding box center [239, 236] width 57 height 16
click at [229, 237] on div "Save and Continue Save and Exit" at bounding box center [198, 236] width 221 height 16
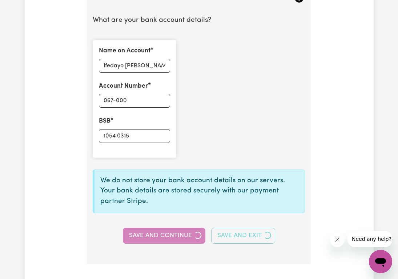
click at [229, 237] on div "Save and Continue Save and Exit" at bounding box center [198, 236] width 221 height 16
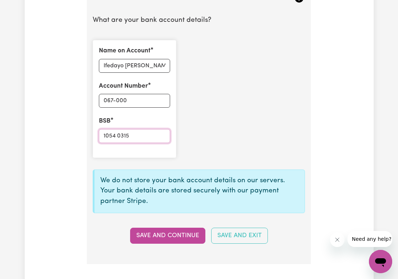
click at [158, 134] on input "1054 0315" at bounding box center [134, 136] width 71 height 14
drag, startPoint x: 133, startPoint y: 137, endPoint x: 100, endPoint y: 132, distance: 33.8
click at [100, 132] on input "1054 0315" at bounding box center [134, 136] width 71 height 14
drag, startPoint x: 134, startPoint y: 99, endPoint x: 62, endPoint y: 92, distance: 72.0
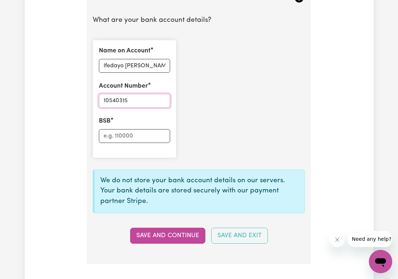
type input "10540315"
type input "067000"
click at [155, 244] on section "Bank Details What are your bank account details? Name on Account Ifedayo Marie …" at bounding box center [199, 121] width 224 height 286
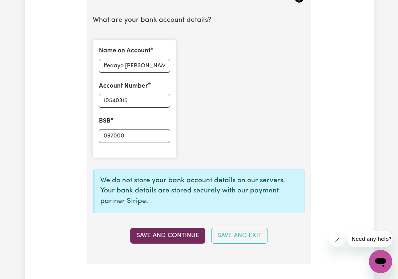
click at [155, 239] on button "Save and Continue" at bounding box center [167, 236] width 75 height 16
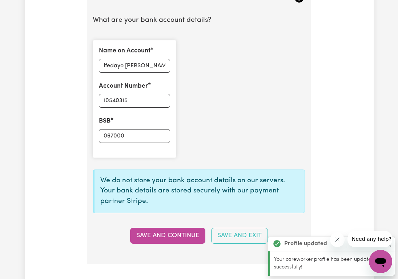
type input "****0315"
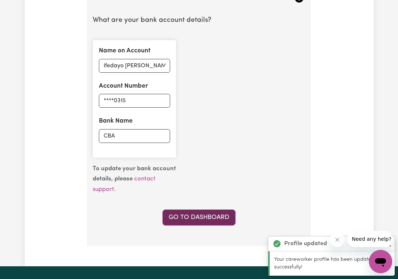
click at [220, 216] on link "Go to Dashboard" at bounding box center [198, 217] width 73 height 16
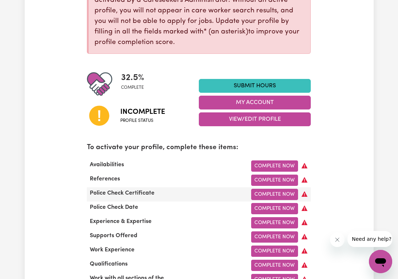
scroll to position [135, 0]
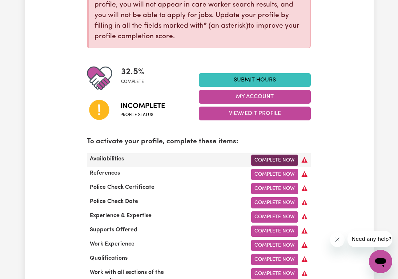
click at [275, 160] on link "Complete Now" at bounding box center [274, 159] width 47 height 11
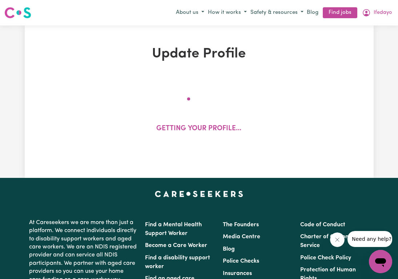
select select "[DEMOGRAPHIC_DATA]"
select select "[DEMOGRAPHIC_DATA] Citizen"
select select "Studying a healthcare related degree or qualification"
select select "38"
select select "40"
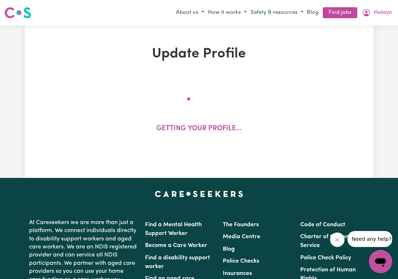
select select "42"
select select "47"
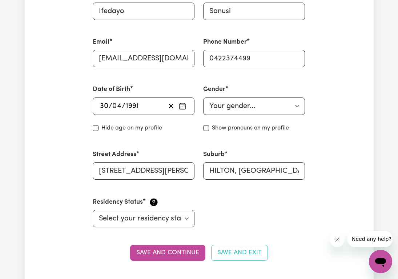
scroll to position [242, 0]
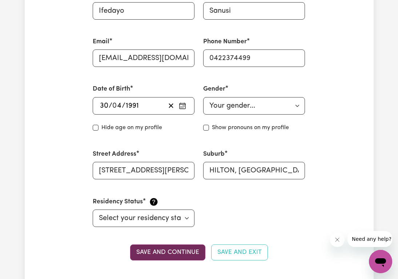
click at [147, 251] on button "Save and continue" at bounding box center [167, 252] width 75 height 16
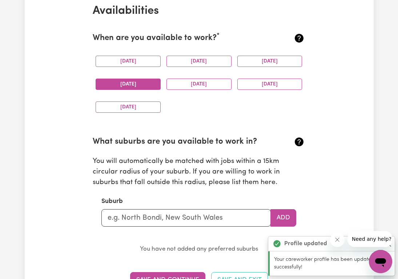
scroll to position [685, 0]
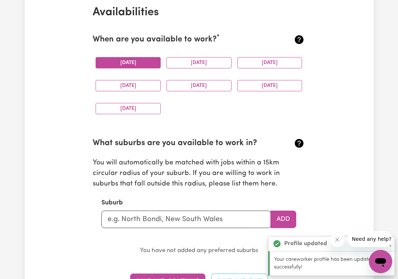
drag, startPoint x: 125, startPoint y: 61, endPoint x: 128, endPoint y: 65, distance: 5.5
click at [125, 61] on button "[DATE]" at bounding box center [128, 62] width 65 height 11
click at [130, 83] on button "[DATE]" at bounding box center [128, 85] width 65 height 11
drag, startPoint x: 136, startPoint y: 104, endPoint x: 178, endPoint y: 97, distance: 43.1
click at [137, 104] on button "[DATE]" at bounding box center [128, 108] width 65 height 11
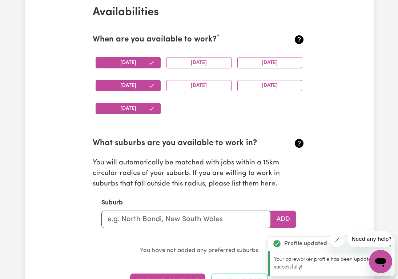
drag, startPoint x: 207, startPoint y: 86, endPoint x: 205, endPoint y: 73, distance: 12.4
click at [206, 86] on button "[DATE]" at bounding box center [198, 85] width 65 height 11
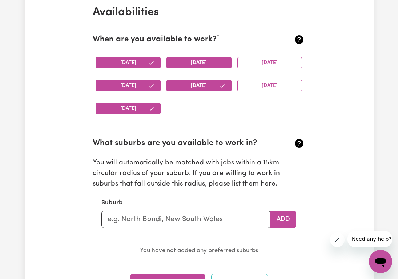
drag, startPoint x: 204, startPoint y: 62, endPoint x: 217, endPoint y: 62, distance: 13.1
click at [204, 62] on button "[DATE]" at bounding box center [198, 62] width 65 height 11
drag, startPoint x: 272, startPoint y: 58, endPoint x: 274, endPoint y: 65, distance: 7.1
click at [273, 58] on button "[DATE]" at bounding box center [269, 62] width 65 height 11
click at [269, 81] on button "[DATE]" at bounding box center [269, 85] width 65 height 11
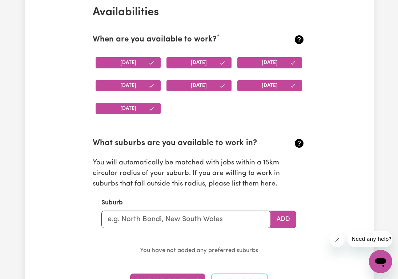
click at [118, 67] on button "[DATE]" at bounding box center [128, 62] width 65 height 11
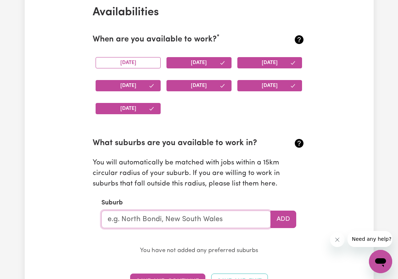
click at [152, 221] on input "text" at bounding box center [185, 218] width 169 height 17
type input "Hilton"
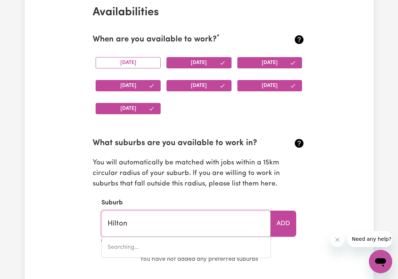
type input "[GEOGRAPHIC_DATA], 5033"
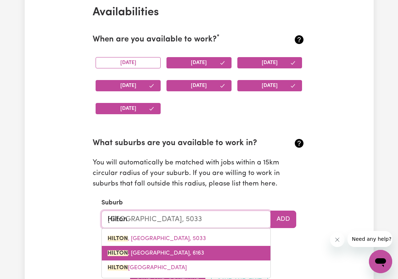
click at [218, 249] on link "HILTON , [GEOGRAPHIC_DATA], 6163" at bounding box center [186, 253] width 169 height 15
type input "HILTON, [GEOGRAPHIC_DATA], 6163"
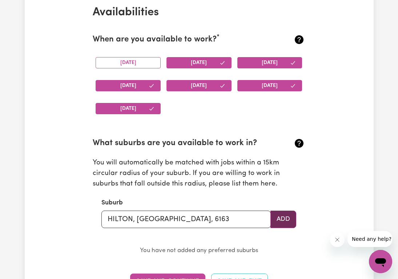
click at [285, 223] on button "Add" at bounding box center [283, 218] width 26 height 17
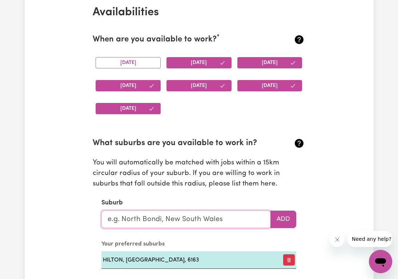
click at [161, 219] on input "text" at bounding box center [185, 218] width 169 height 17
type input "[PERSON_NAME]"
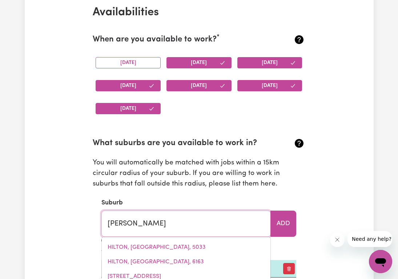
type input "hammOND, South Australia, 5431"
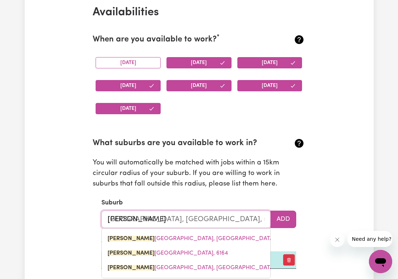
type input "Hammond Park"
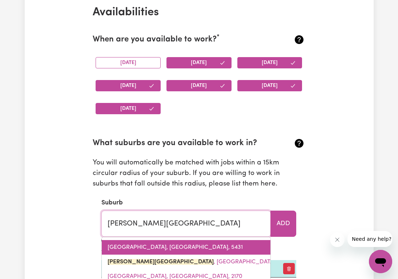
type input "Hammond Park, Western Australia, 6164"
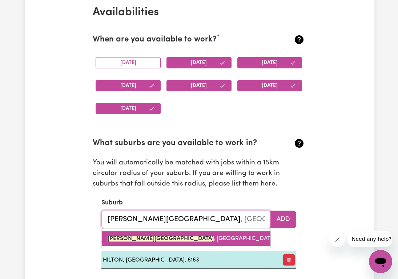
click at [181, 241] on link "HAMMOND PARK , Western Australia, 6164" at bounding box center [186, 238] width 169 height 15
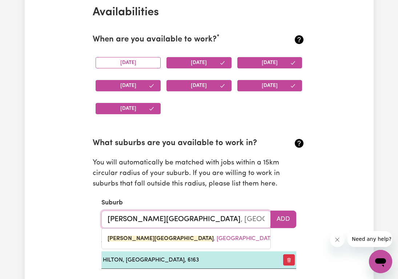
type input "[PERSON_NAME][GEOGRAPHIC_DATA], [GEOGRAPHIC_DATA]"
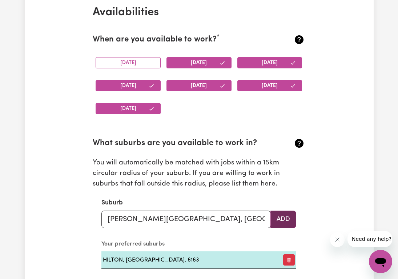
click at [280, 224] on button "Add" at bounding box center [283, 218] width 26 height 17
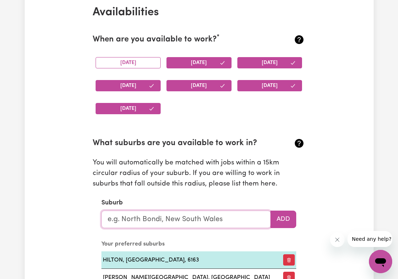
click at [169, 223] on input "text" at bounding box center [185, 218] width 169 height 17
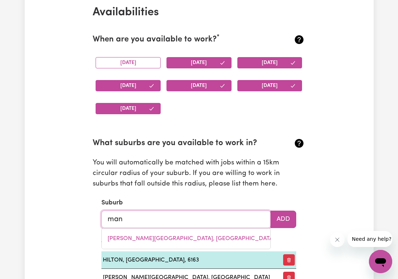
type input "mand"
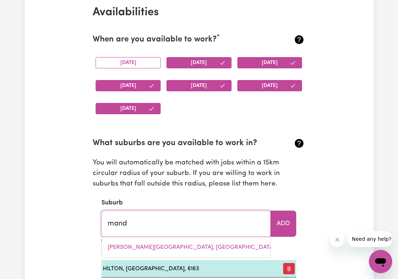
type input "mandAGERY, New South Wales, 2870"
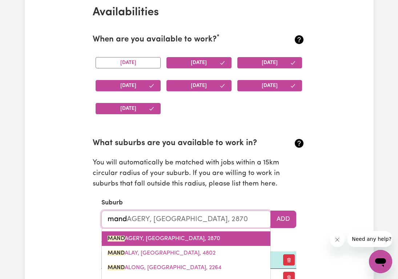
scroll to position [740, 0]
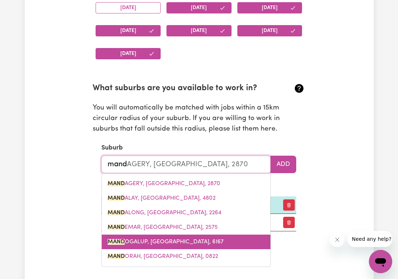
click at [230, 245] on link "MAND OGALUP, Western Australia, 6167" at bounding box center [186, 241] width 169 height 15
type input "MANDOGALUP, [GEOGRAPHIC_DATA], 6167"
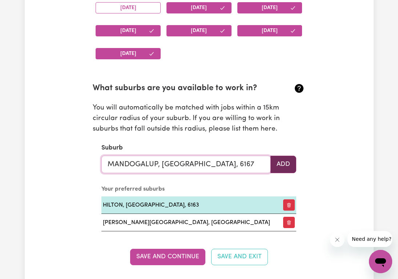
type input "MANDOGALUP, [GEOGRAPHIC_DATA], 6167"
click at [284, 163] on button "Add" at bounding box center [283, 164] width 26 height 17
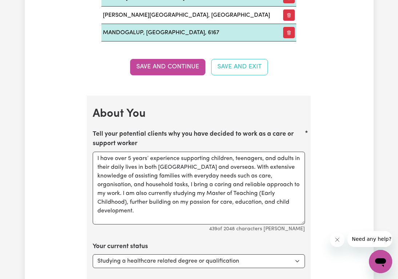
scroll to position [948, 0]
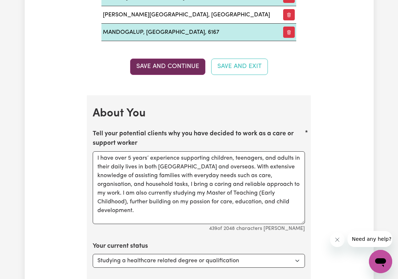
click at [159, 66] on button "Save and Continue" at bounding box center [167, 67] width 75 height 16
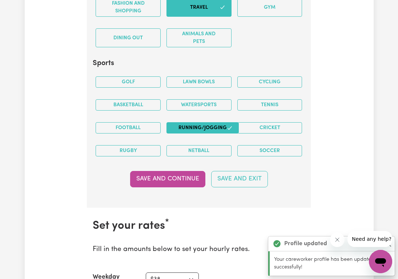
scroll to position [1597, 0]
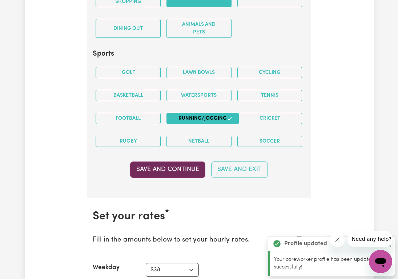
click at [172, 169] on button "Save and Continue" at bounding box center [167, 169] width 75 height 16
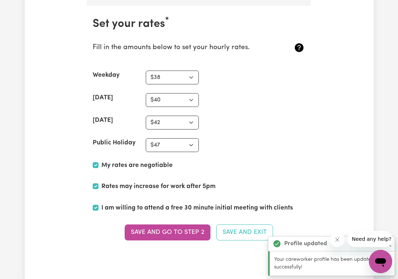
scroll to position [1795, 0]
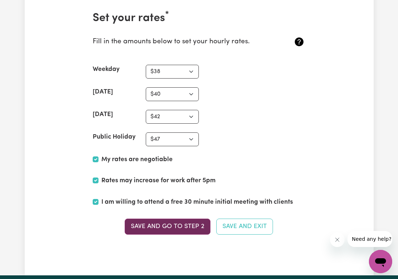
click at [173, 224] on button "Save and go to Step 2" at bounding box center [168, 226] width 86 height 16
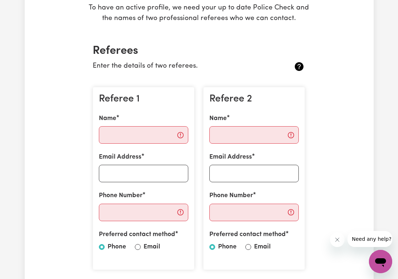
scroll to position [94, 0]
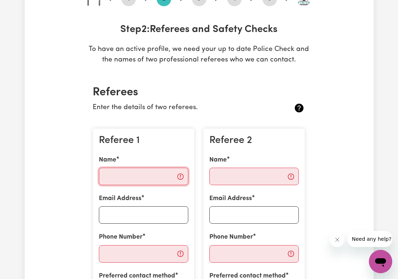
drag, startPoint x: 130, startPoint y: 176, endPoint x: 134, endPoint y: 174, distance: 5.0
click at [130, 176] on input "Name" at bounding box center [143, 176] width 89 height 17
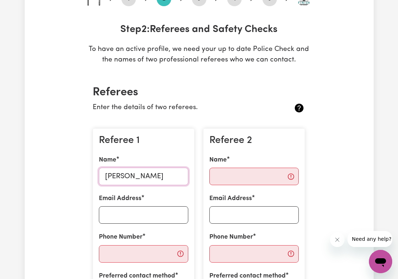
type input "[PERSON_NAME]"
paste input "[PERSON_NAME][EMAIL_ADDRESS][PERSON_NAME][DOMAIN_NAME]"
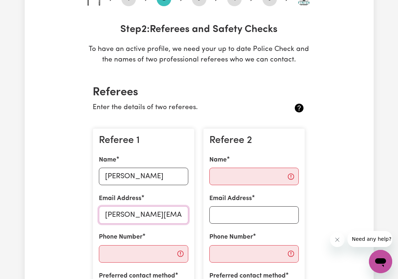
scroll to position [0, 16]
type input "[PERSON_NAME][EMAIL_ADDRESS][PERSON_NAME][DOMAIN_NAME]"
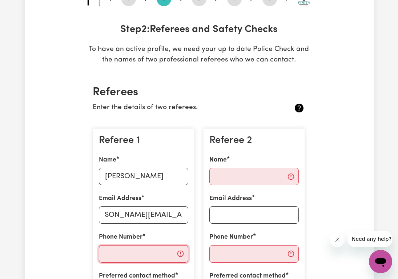
click at [115, 255] on input "Phone Number" at bounding box center [143, 253] width 89 height 17
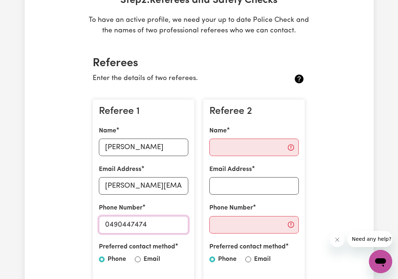
scroll to position [159, 0]
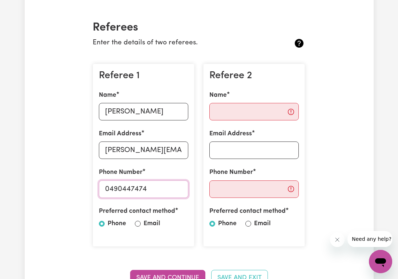
type input "0490447474"
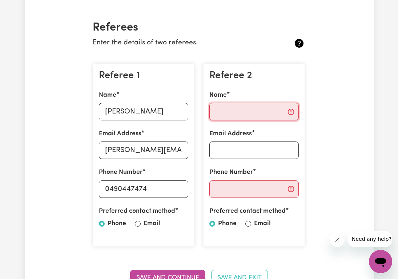
click at [230, 113] on input "Name" at bounding box center [253, 111] width 89 height 17
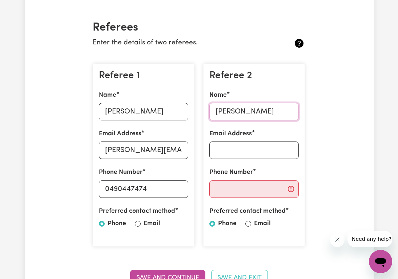
type input "[PERSON_NAME]"
click at [227, 154] on input "Email Address" at bounding box center [253, 149] width 89 height 17
type input "[EMAIL_ADDRESS][DOMAIN_NAME]"
drag, startPoint x: 245, startPoint y: 192, endPoint x: 230, endPoint y: 203, distance: 18.2
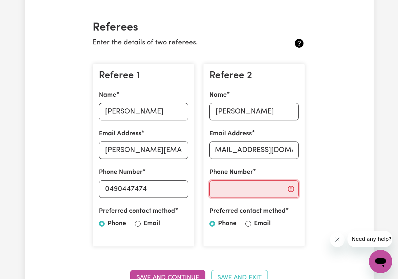
click at [245, 192] on input "Phone Number" at bounding box center [253, 188] width 89 height 17
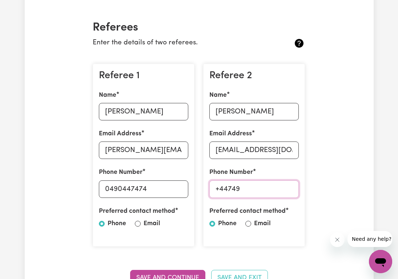
type input "[PHONE_NUMBER]"
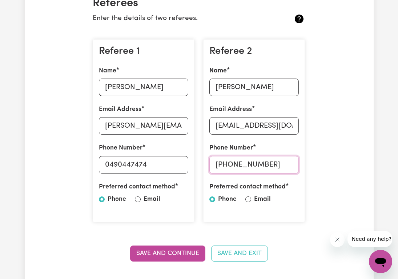
scroll to position [289, 0]
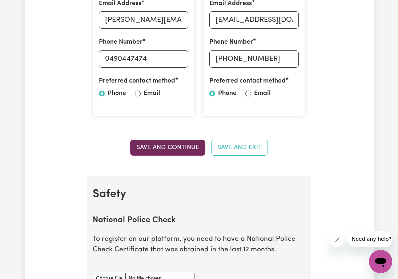
click at [183, 145] on button "Save and Continue" at bounding box center [167, 148] width 75 height 16
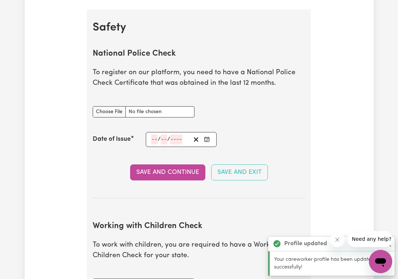
scroll to position [465, 0]
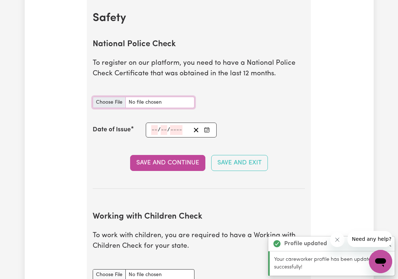
click at [110, 98] on input "National Police Check document" at bounding box center [144, 102] width 102 height 11
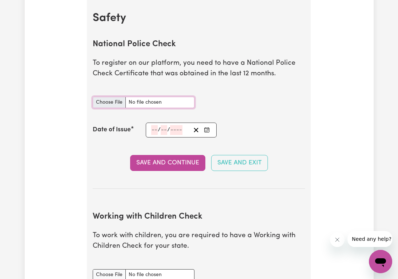
type input "C:\fakepath\Federal Police Clearnce.pdf"
click at [209, 131] on icon "Enter the Date of Issue of your National Police Check" at bounding box center [207, 130] width 6 height 6
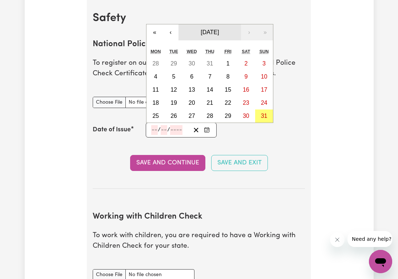
click at [211, 37] on button "[DATE]" at bounding box center [209, 32] width 63 height 16
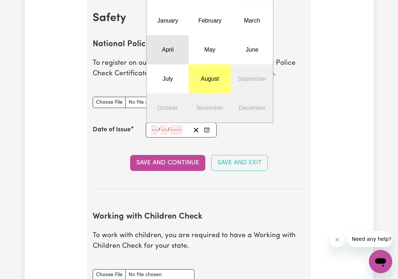
click at [180, 51] on button "April" at bounding box center [167, 49] width 42 height 29
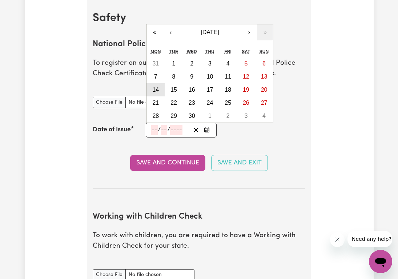
click at [157, 90] on abbr "14" at bounding box center [155, 90] width 7 height 6
type input "[DATE]"
type input "14"
type input "4"
type input "2025"
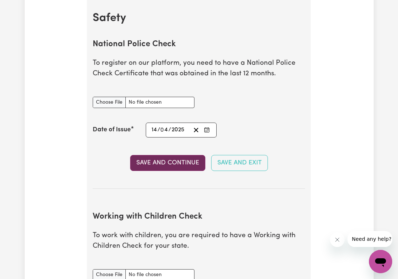
click at [169, 164] on button "Save and Continue" at bounding box center [167, 163] width 75 height 16
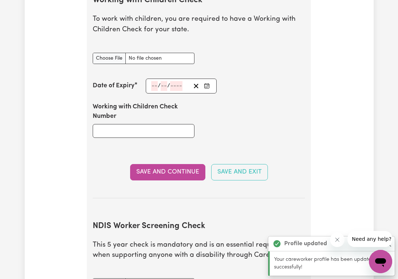
scroll to position [748, 0]
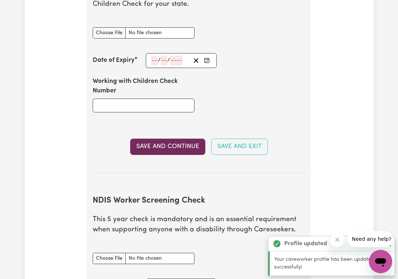
click at [153, 146] on button "Save and Continue" at bounding box center [167, 146] width 75 height 16
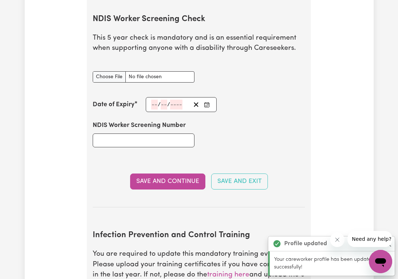
scroll to position [932, 0]
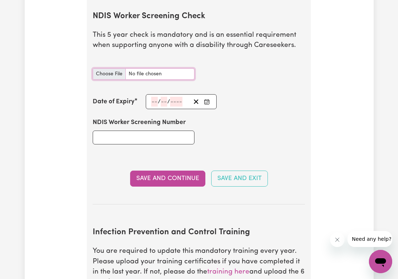
click at [116, 76] on input "NDIS Worker Screening Check document" at bounding box center [144, 73] width 102 height 11
type input "C:\fakepath\NDIS_Clearance.pdf"
click at [211, 103] on button "Enter the Date of Expiry of your NDIS Worker Screening Check" at bounding box center [207, 102] width 10 height 10
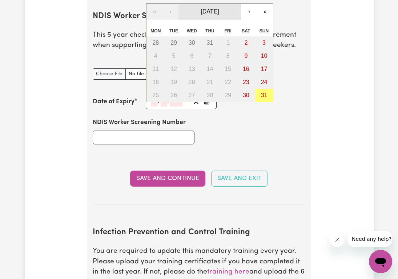
click at [218, 12] on span "[DATE]" at bounding box center [210, 11] width 18 height 6
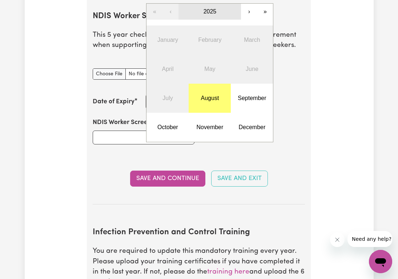
click at [209, 17] on button "2025" at bounding box center [209, 12] width 63 height 16
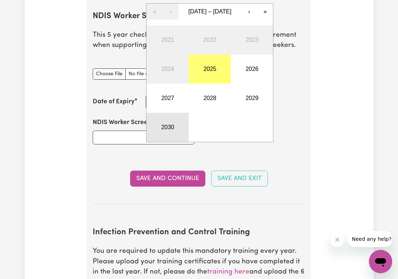
click at [180, 120] on button "2030" at bounding box center [167, 127] width 42 height 29
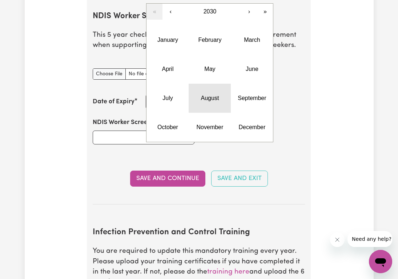
click at [210, 94] on button "August" at bounding box center [210, 98] width 42 height 29
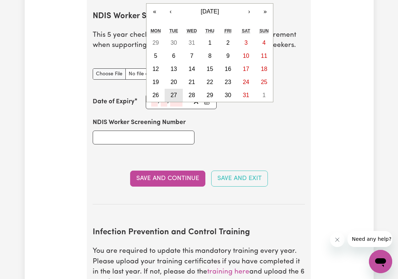
click at [177, 96] on abbr "27" at bounding box center [173, 95] width 7 height 6
type input "2030-08-27"
type input "27"
type input "8"
type input "2030"
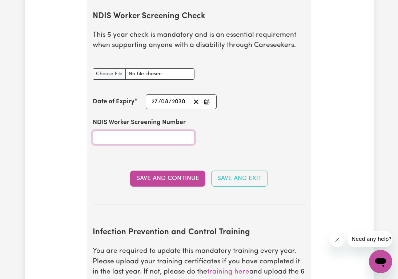
click at [122, 137] on input "NDIS Worker Screening Number" at bounding box center [144, 137] width 102 height 14
type input "53410978"
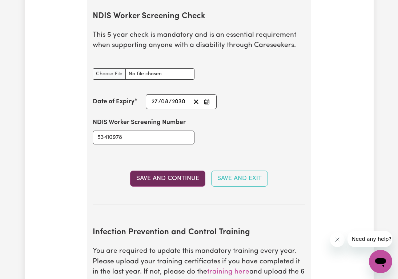
click at [147, 173] on button "Save and Continue" at bounding box center [167, 178] width 75 height 16
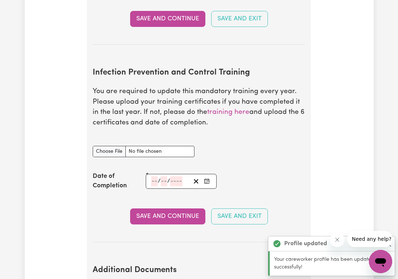
scroll to position [1148, 0]
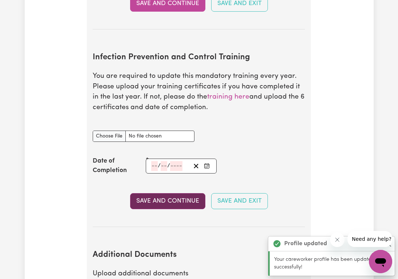
click at [147, 195] on button "Save and Continue" at bounding box center [167, 201] width 75 height 16
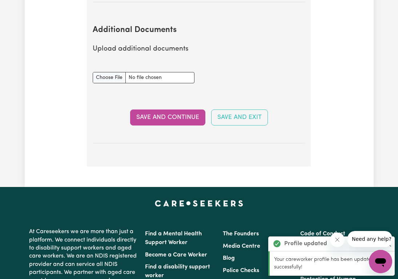
scroll to position [1387, 0]
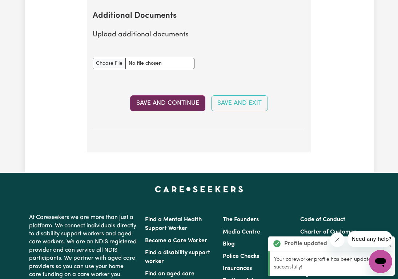
click at [152, 108] on button "Save and Continue" at bounding box center [167, 103] width 75 height 16
select select "Certificate III (Individual Support)"
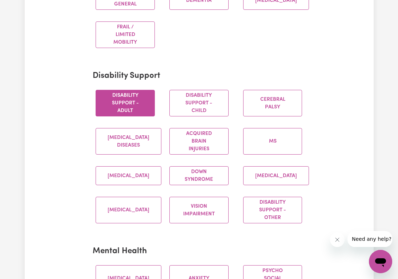
scroll to position [264, 0]
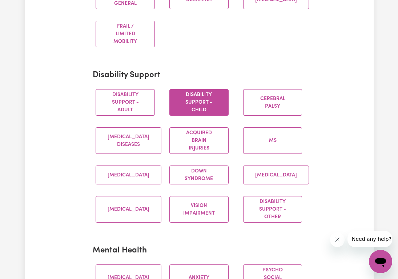
click at [201, 113] on button "Disability support - Child" at bounding box center [198, 102] width 59 height 27
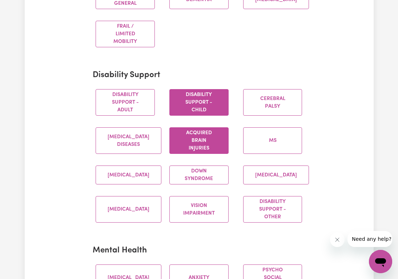
click at [193, 140] on button "Acquired Brain Injuries" at bounding box center [198, 140] width 59 height 27
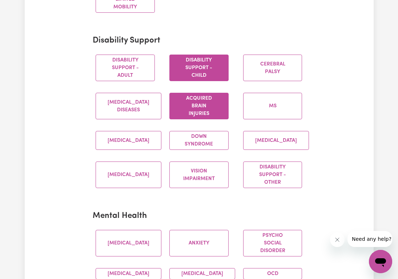
scroll to position [384, 0]
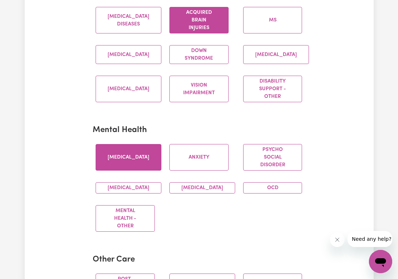
click at [130, 159] on button "[MEDICAL_DATA]" at bounding box center [129, 157] width 66 height 27
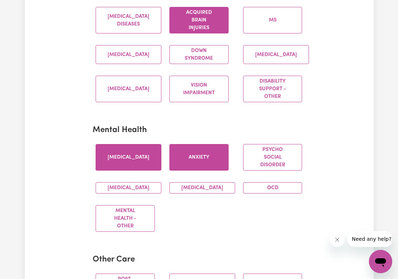
click at [169, 154] on button "Anxiety" at bounding box center [198, 157] width 59 height 27
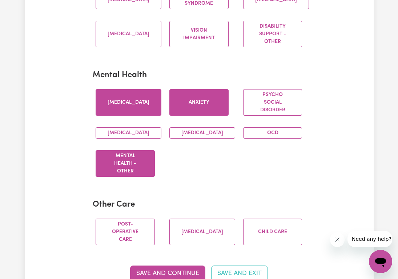
scroll to position [527, 0]
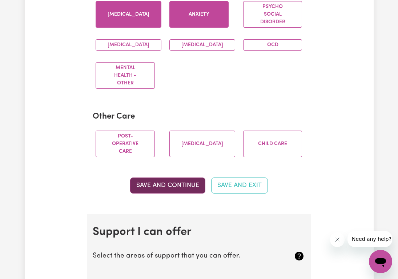
click at [183, 193] on button "Save and Continue" at bounding box center [167, 185] width 75 height 16
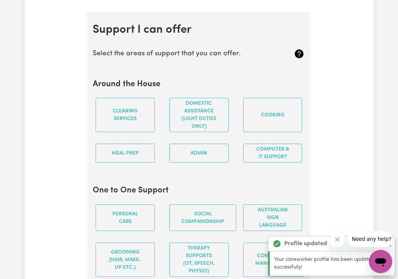
scroll to position [749, 0]
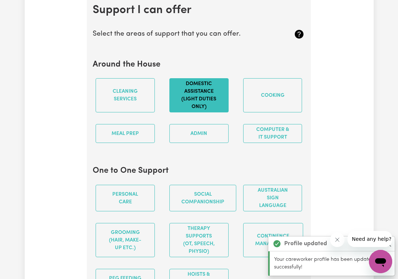
click at [200, 104] on button "Domestic assistance (light duties only)" at bounding box center [198, 95] width 59 height 34
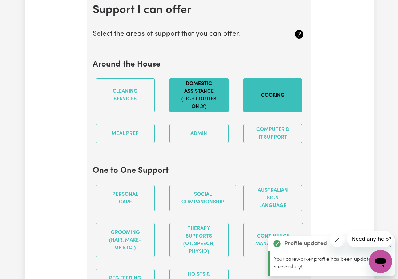
click at [252, 103] on button "Cooking" at bounding box center [272, 95] width 59 height 34
drag, startPoint x: 148, startPoint y: 144, endPoint x: 181, endPoint y: 142, distance: 33.8
click at [148, 143] on button "Meal prep" at bounding box center [125, 133] width 59 height 19
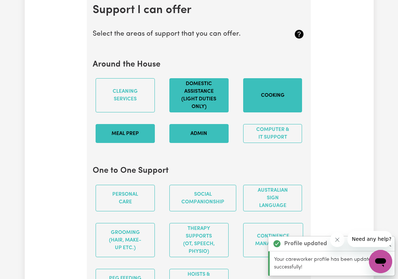
drag, startPoint x: 183, startPoint y: 142, endPoint x: 187, endPoint y: 144, distance: 4.5
click at [183, 142] on button "Admin" at bounding box center [198, 133] width 59 height 19
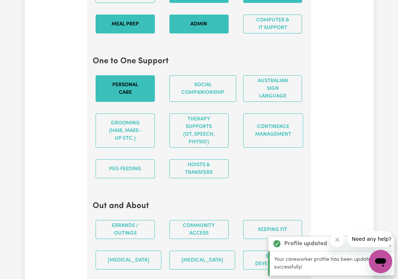
scroll to position [860, 0]
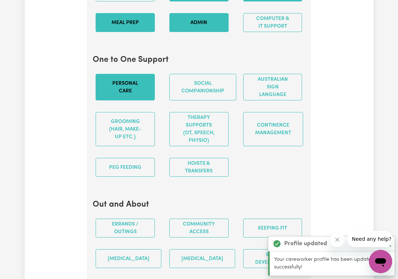
click at [130, 95] on button "Personal care" at bounding box center [125, 87] width 59 height 27
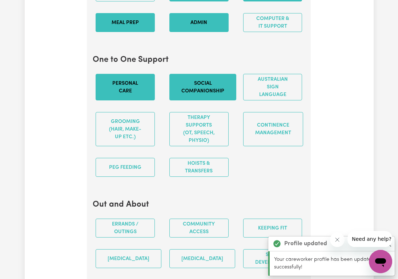
click at [193, 94] on button "Social companionship" at bounding box center [202, 87] width 67 height 27
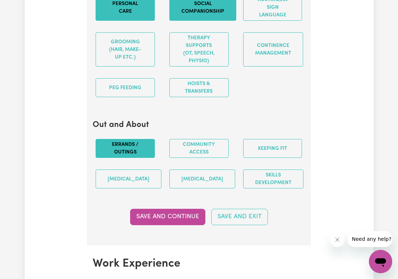
scroll to position [940, 0]
click at [138, 154] on button "Errands / Outings" at bounding box center [125, 147] width 59 height 19
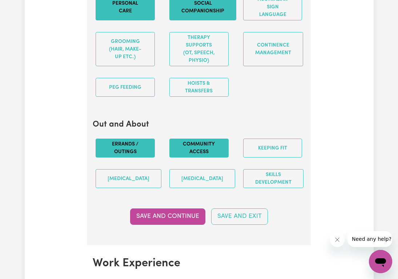
drag, startPoint x: 190, startPoint y: 156, endPoint x: 219, endPoint y: 156, distance: 29.1
click at [190, 156] on button "Community access" at bounding box center [198, 147] width 59 height 19
click at [270, 153] on button "Keeping fit" at bounding box center [272, 147] width 59 height 19
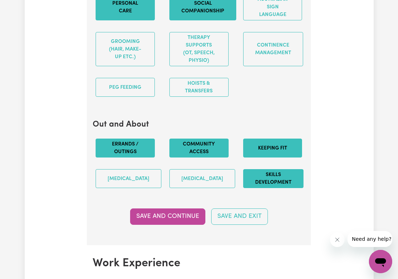
click at [284, 188] on button "Skills Development" at bounding box center [273, 178] width 60 height 19
click at [173, 222] on button "Save and Continue" at bounding box center [167, 216] width 75 height 16
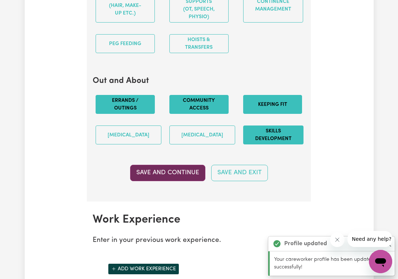
scroll to position [1079, 0]
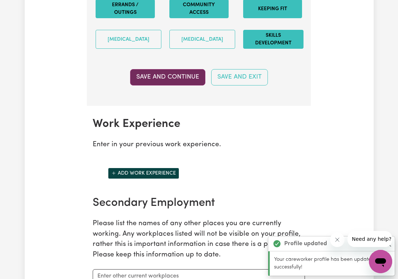
click at [161, 85] on button "Save and Continue" at bounding box center [167, 77] width 75 height 16
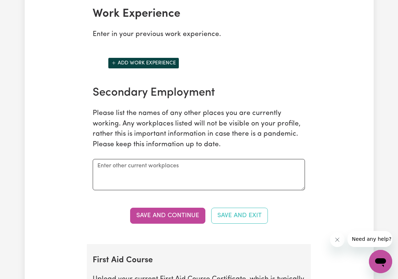
scroll to position [1192, 0]
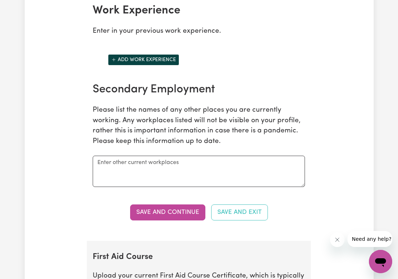
click at [167, 219] on button "Save and Continue" at bounding box center [167, 212] width 75 height 16
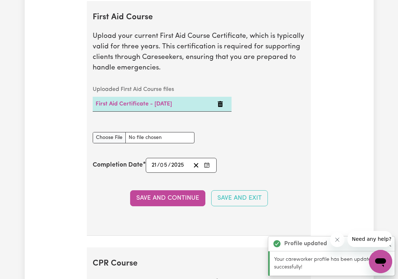
scroll to position [1441, 0]
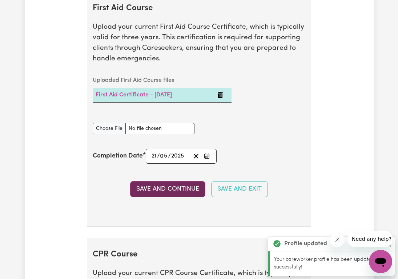
click at [152, 193] on button "Save and Continue" at bounding box center [167, 189] width 75 height 16
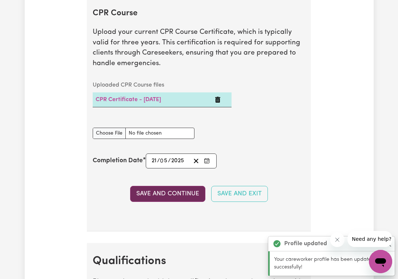
scroll to position [1687, 0]
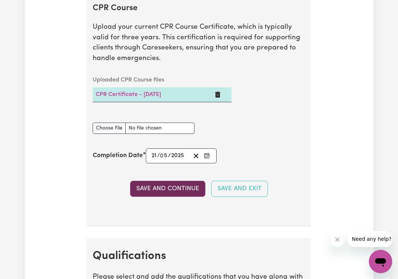
click at [152, 193] on button "Save and Continue" at bounding box center [167, 189] width 75 height 16
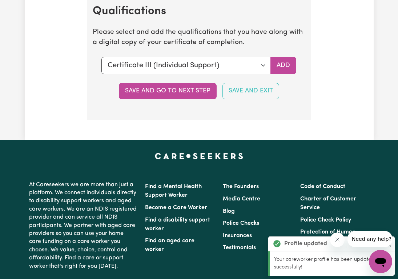
scroll to position [1933, 0]
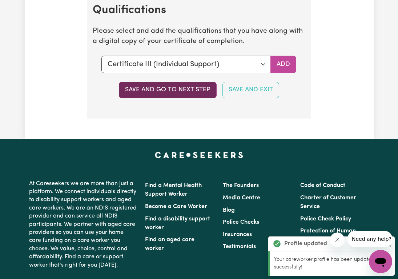
click at [143, 98] on button "Save and go to next step" at bounding box center [168, 90] width 98 height 16
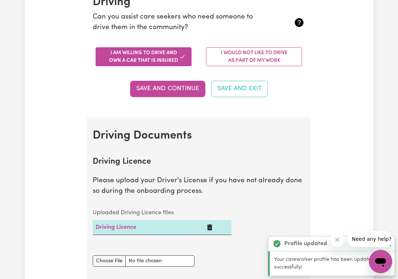
scroll to position [255, 0]
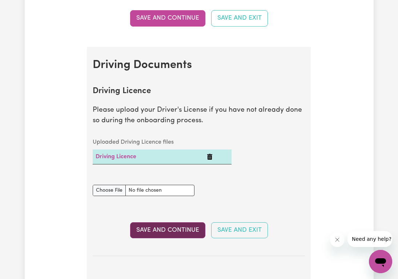
click at [164, 230] on button "Save and Continue" at bounding box center [167, 230] width 75 height 16
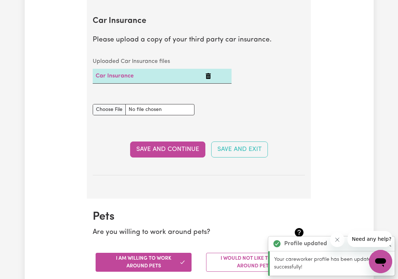
scroll to position [522, 0]
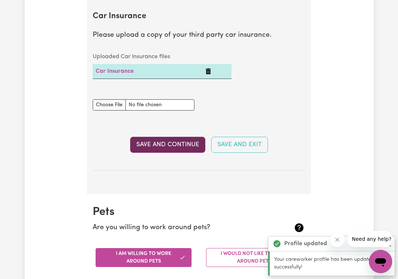
click at [152, 145] on button "Save and Continue" at bounding box center [167, 145] width 75 height 16
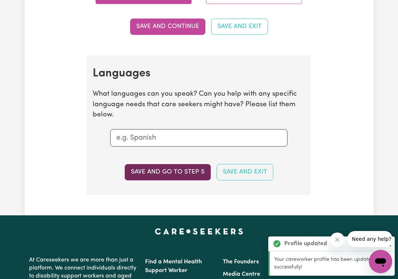
scroll to position [788, 0]
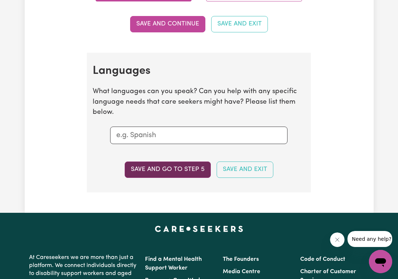
click at [179, 171] on button "Save and go to step 5" at bounding box center [168, 169] width 86 height 16
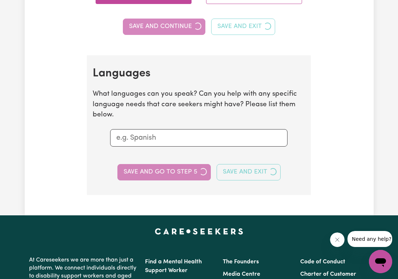
select select "I am providing services privately on my own"
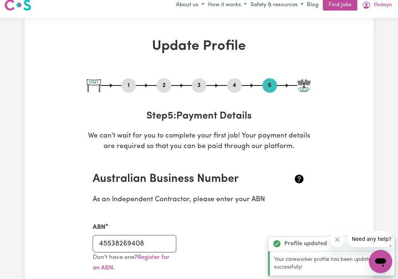
scroll to position [0, 0]
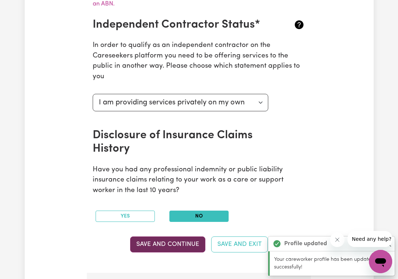
click at [177, 244] on button "Save and Continue" at bounding box center [167, 244] width 75 height 16
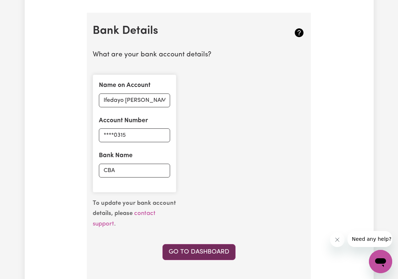
scroll to position [544, 0]
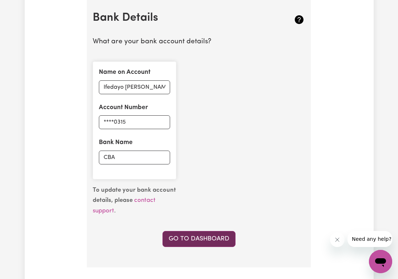
click at [184, 239] on link "Go to Dashboard" at bounding box center [198, 239] width 73 height 16
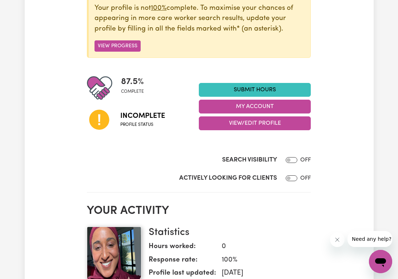
scroll to position [110, 0]
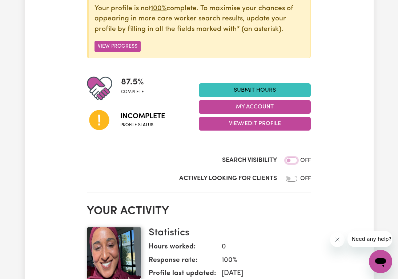
click at [293, 160] on input "Search Visibility" at bounding box center [292, 160] width 12 height 6
checkbox input "true"
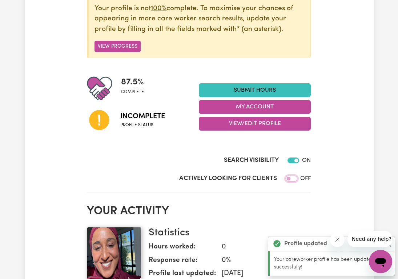
click at [294, 178] on input "Actively Looking for Clients" at bounding box center [292, 179] width 12 height 6
checkbox input "true"
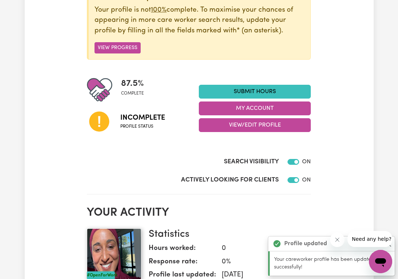
click at [120, 123] on span "Profile status" at bounding box center [142, 126] width 45 height 7
click at [107, 123] on icon at bounding box center [99, 121] width 20 height 20
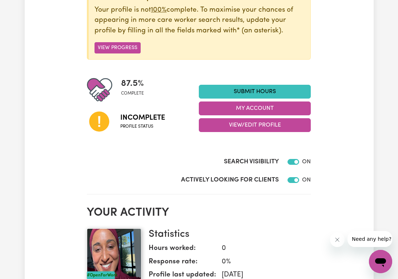
scroll to position [97, 0]
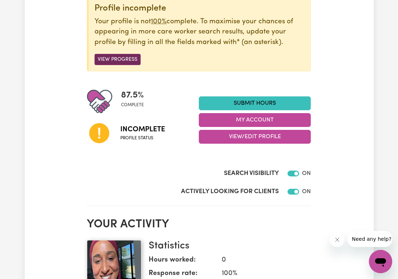
click at [117, 60] on button "View Progress" at bounding box center [117, 59] width 46 height 11
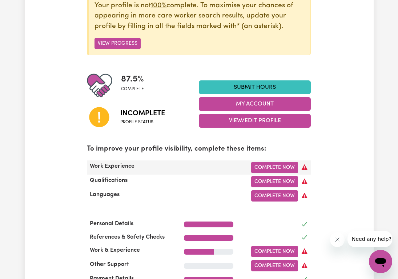
scroll to position [114, 0]
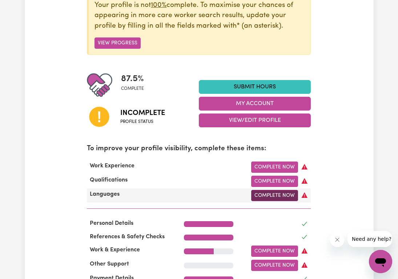
click at [278, 195] on link "Complete Now" at bounding box center [274, 195] width 47 height 11
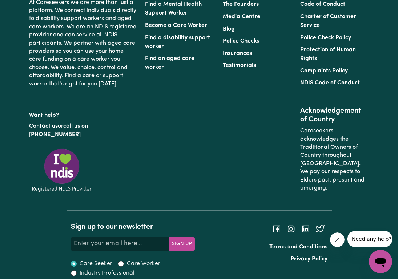
scroll to position [793, 0]
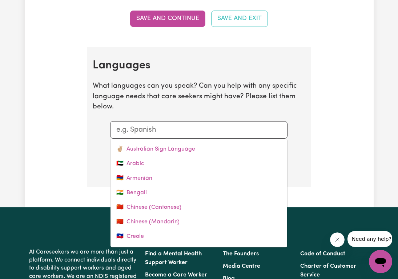
click at [168, 130] on input "text" at bounding box center [198, 129] width 165 height 11
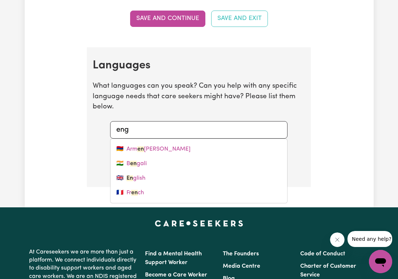
type input "engl"
type input "english"
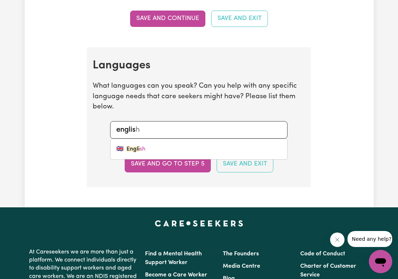
type input "english"
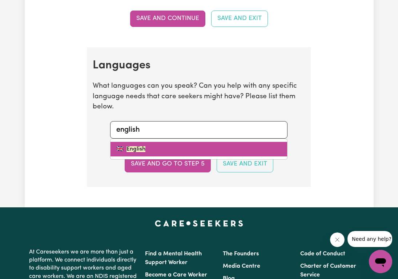
click at [165, 149] on link "🇬🇧 English" at bounding box center [198, 149] width 177 height 15
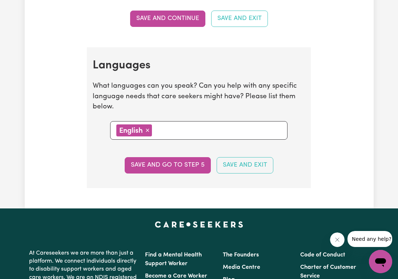
click at [169, 167] on button "Save and go to step 5" at bounding box center [168, 165] width 86 height 16
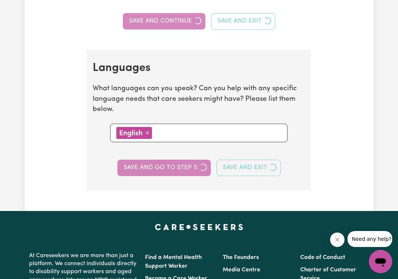
select select "I am providing services privately on my own"
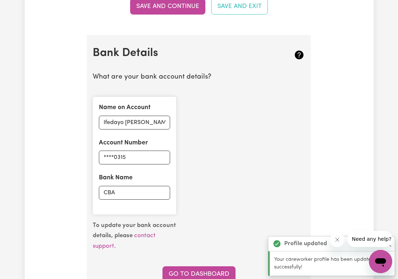
scroll to position [642, 0]
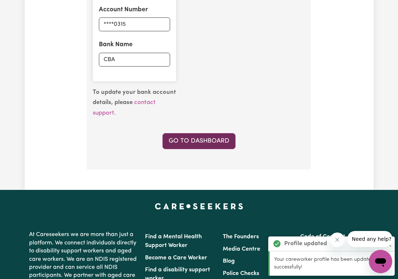
click at [204, 137] on link "Go to Dashboard" at bounding box center [198, 141] width 73 height 16
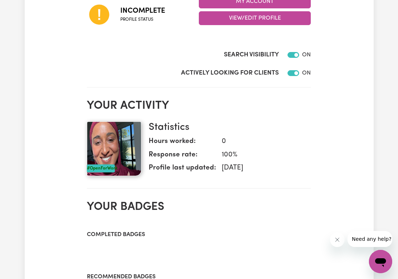
scroll to position [118, 0]
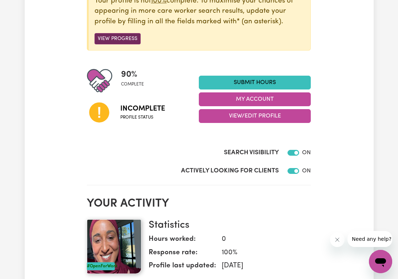
click at [117, 36] on button "View Progress" at bounding box center [117, 38] width 46 height 11
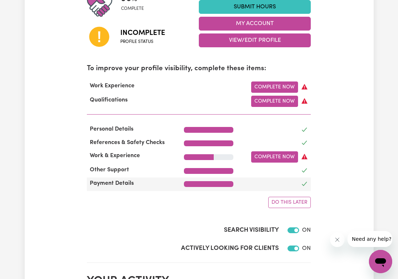
scroll to position [194, 0]
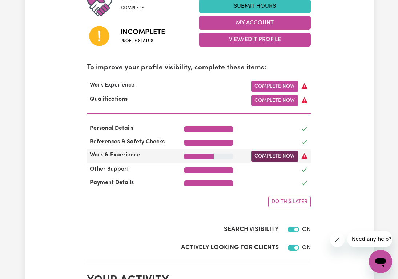
click at [272, 156] on link "Complete Now" at bounding box center [274, 155] width 47 height 11
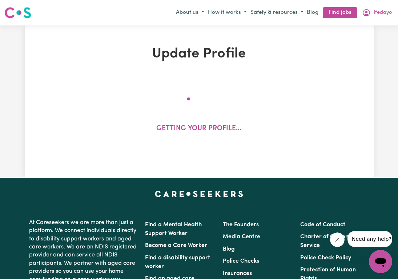
select select "Certificate III (Individual Support)"
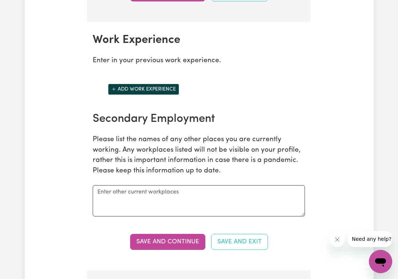
scroll to position [1162, 0]
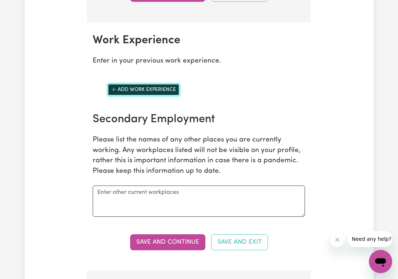
click at [133, 95] on button "Add work experience" at bounding box center [143, 89] width 71 height 11
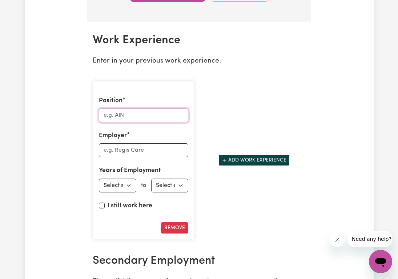
click at [146, 121] on input "Position" at bounding box center [143, 115] width 89 height 14
paste input "Private Educator & Early Childhood Educator"
type input "Private Educator & Early Childhood Educator"
click at [129, 157] on input "Employer" at bounding box center [143, 150] width 89 height 14
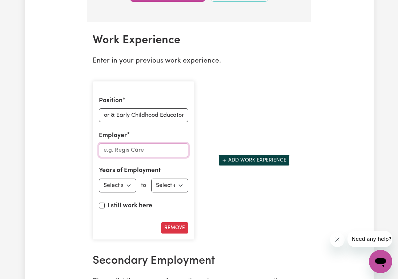
scroll to position [0, 0]
type input "Private Employer"
click at [116, 192] on select "Select start year 1951 1952 1953 1954 1955 1956 1957 1958 1959 1960 1961 1962 1…" at bounding box center [117, 185] width 37 height 14
select select "2020"
click at [162, 192] on select "Select end year 1951 1952 1953 1954 1955 1956 1957 1958 1959 1960 1961 1962 196…" at bounding box center [169, 185] width 37 height 14
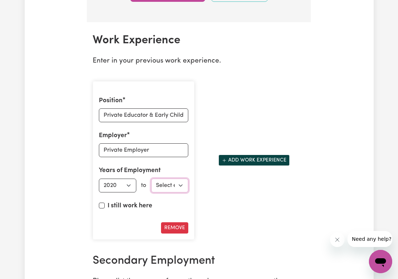
select select "2023"
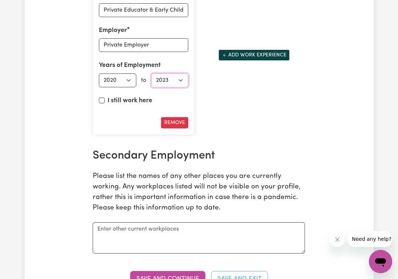
scroll to position [1173, 0]
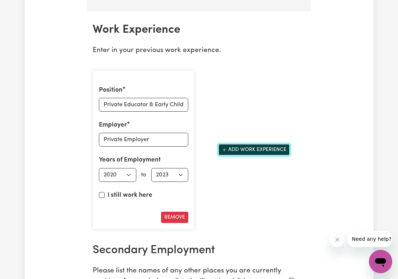
click at [246, 155] on button "Add work experience" at bounding box center [253, 149] width 71 height 11
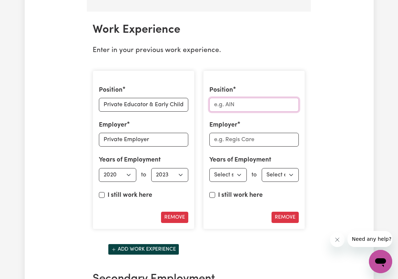
click at [226, 112] on input "Position" at bounding box center [253, 105] width 89 height 14
paste input "Business Support Officer & Personal Assistant"
type input "Business Support Officer & Personal Assistant"
click at [248, 146] on input "Employer" at bounding box center [253, 140] width 89 height 14
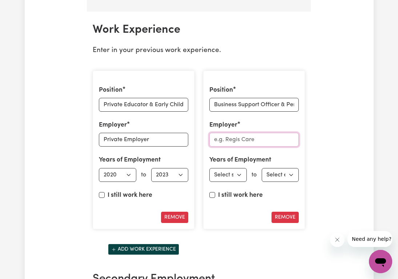
click at [237, 154] on div "Position Business Support Officer & Personal Assistant Employer Years of Employ…" at bounding box center [254, 150] width 102 height 159
type input "Private employer"
click at [232, 179] on select "Select start year 1951 1952 1953 1954 1955 1956 1957 1958 1959 1960 1961 1962 1…" at bounding box center [227, 175] width 37 height 14
select select "2024"
click at [213, 198] on input "I still work here" at bounding box center [212, 195] width 6 height 6
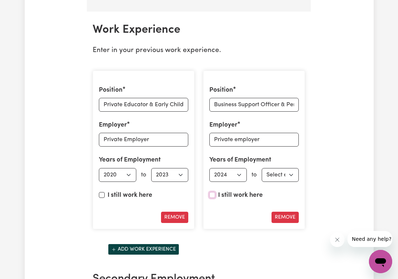
checkbox input "true"
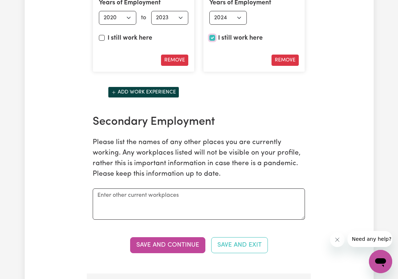
scroll to position [1331, 0]
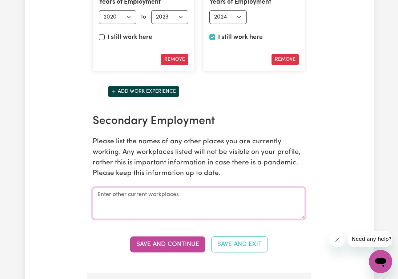
click at [178, 204] on textarea at bounding box center [199, 203] width 212 height 31
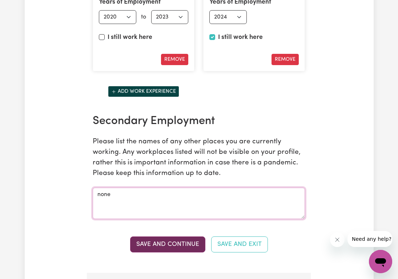
type textarea "none"
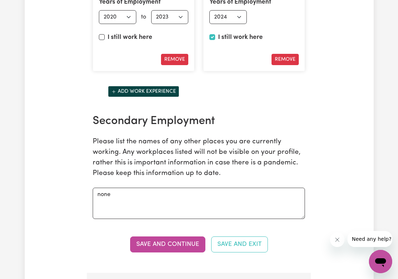
click at [176, 248] on button "Save and Continue" at bounding box center [167, 244] width 75 height 16
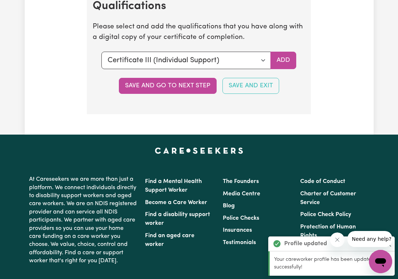
scroll to position [2043, 0]
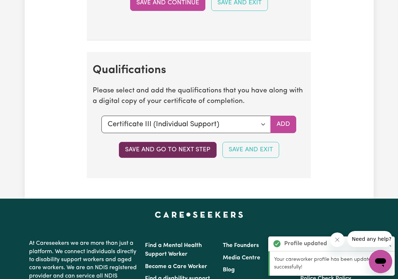
click at [204, 158] on button "Save and go to next step" at bounding box center [168, 150] width 98 height 16
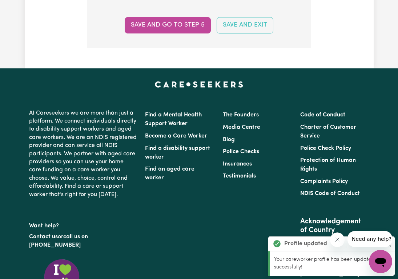
scroll to position [801, 0]
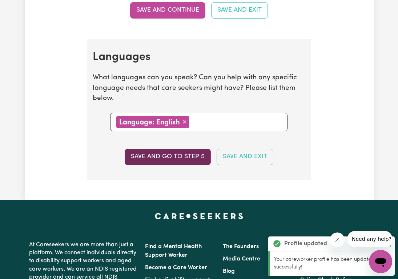
click at [189, 156] on button "Save and go to step 5" at bounding box center [168, 157] width 86 height 16
select select "I am providing services privately on my own"
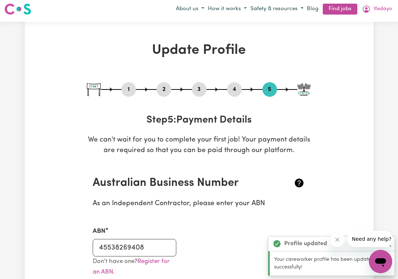
scroll to position [0, 0]
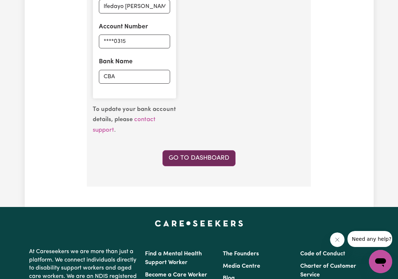
click at [190, 155] on link "Go to Dashboard" at bounding box center [198, 158] width 73 height 16
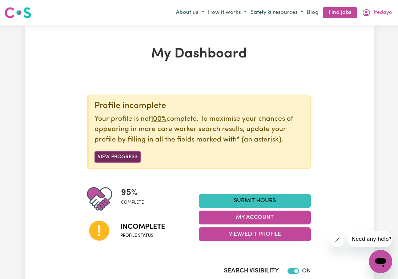
click at [126, 155] on button "View Progress" at bounding box center [117, 156] width 46 height 11
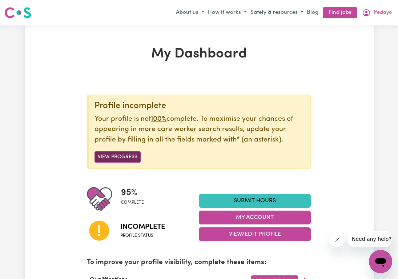
click at [122, 156] on button "View Progress" at bounding box center [117, 156] width 46 height 11
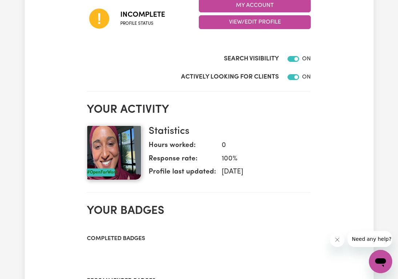
scroll to position [77, 0]
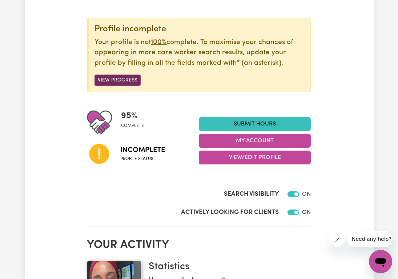
click at [109, 79] on button "View Progress" at bounding box center [117, 80] width 46 height 11
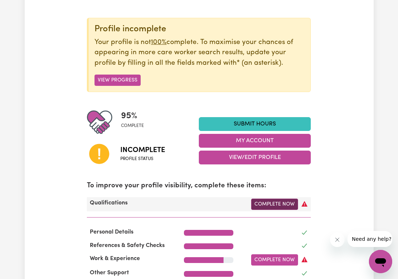
click at [278, 203] on link "Complete Now" at bounding box center [274, 203] width 47 height 11
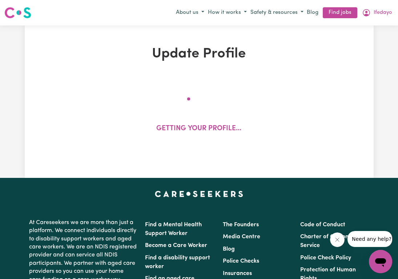
select select "2020"
select select "2023"
select select "2024"
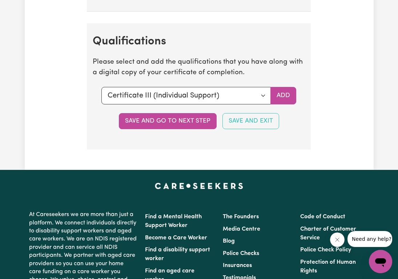
scroll to position [2068, 0]
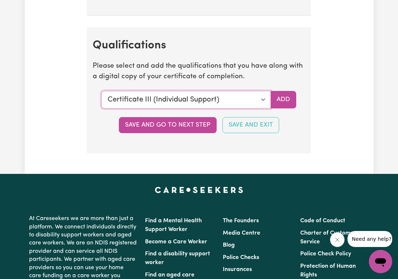
click at [262, 105] on select "Select a qualification to add... Certificate III (Individual Support) Certifica…" at bounding box center [185, 99] width 169 height 17
select select "CPR Course [HLTAID009-12]"
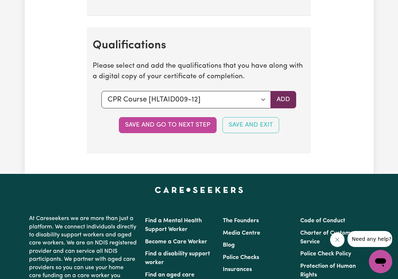
click at [281, 108] on button "Add" at bounding box center [283, 99] width 26 height 17
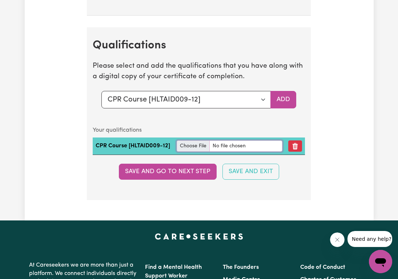
click at [193, 152] on input "file" at bounding box center [230, 145] width 106 height 11
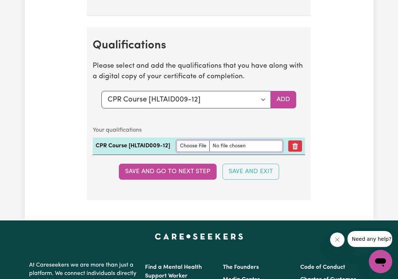
type input "C:\fakepath\CPR:FIRSTAID2025pdf.pdf"
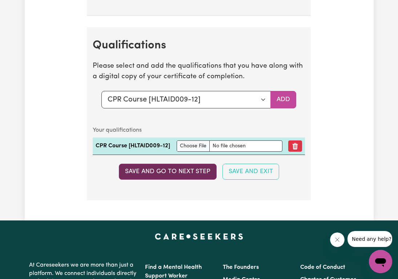
click at [175, 180] on button "Save and go to next step" at bounding box center [168, 172] width 98 height 16
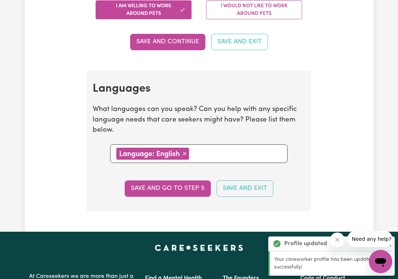
scroll to position [919, 0]
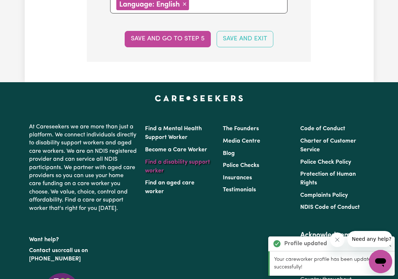
click at [162, 38] on button "Save and go to step 5" at bounding box center [168, 39] width 86 height 16
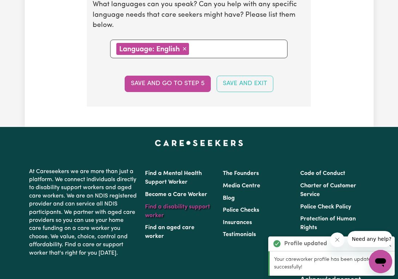
select select "I am providing services privately on my own"
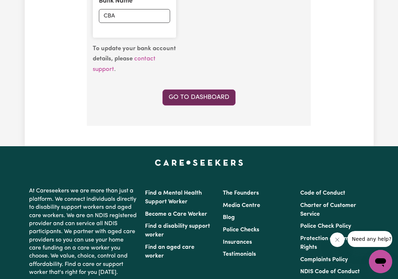
scroll to position [661, 0]
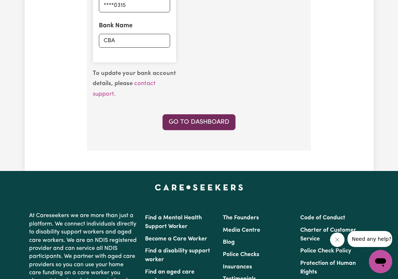
click at [218, 121] on link "Go to Dashboard" at bounding box center [198, 122] width 73 height 16
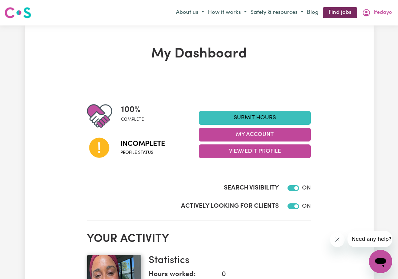
click at [330, 16] on link "Find jobs" at bounding box center [340, 12] width 35 height 11
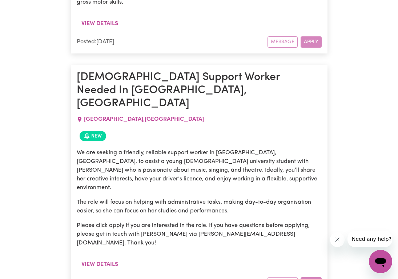
scroll to position [382, 0]
